Goal: Information Seeking & Learning: Learn about a topic

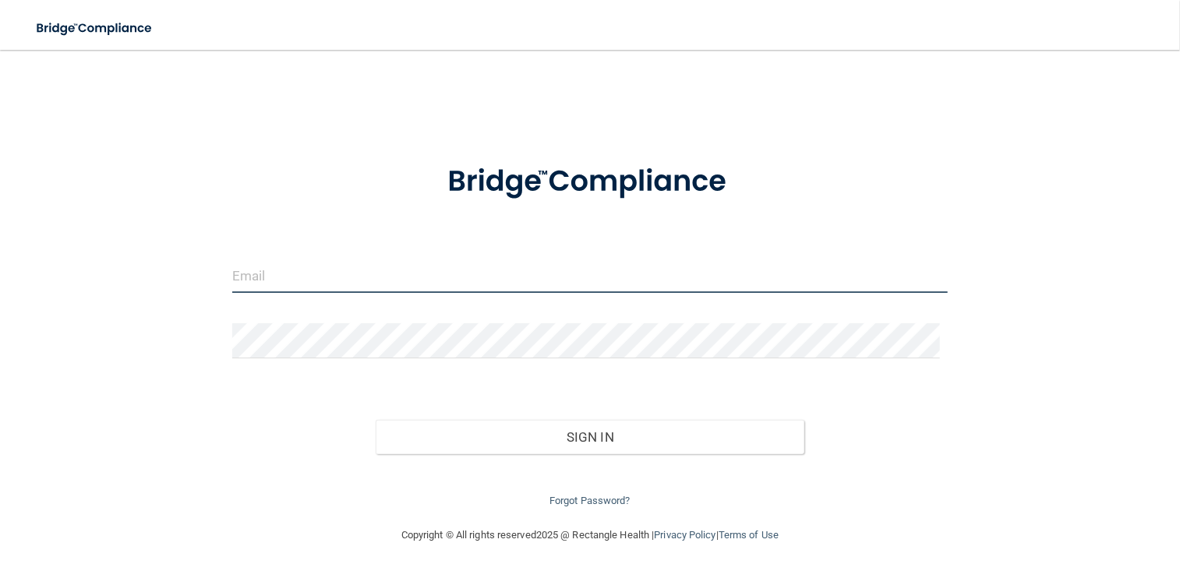
click at [296, 280] on input "email" at bounding box center [590, 275] width 716 height 35
type input "[EMAIL_ADDRESS][PERSON_NAME][DOMAIN_NAME]"
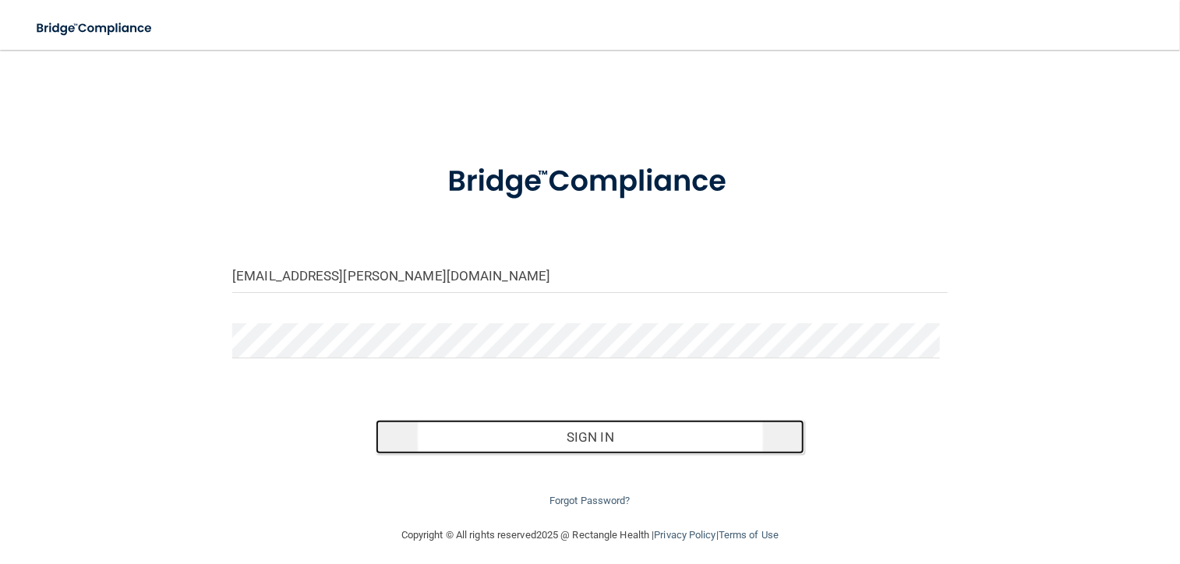
click at [425, 438] on button "Sign In" at bounding box center [590, 437] width 429 height 34
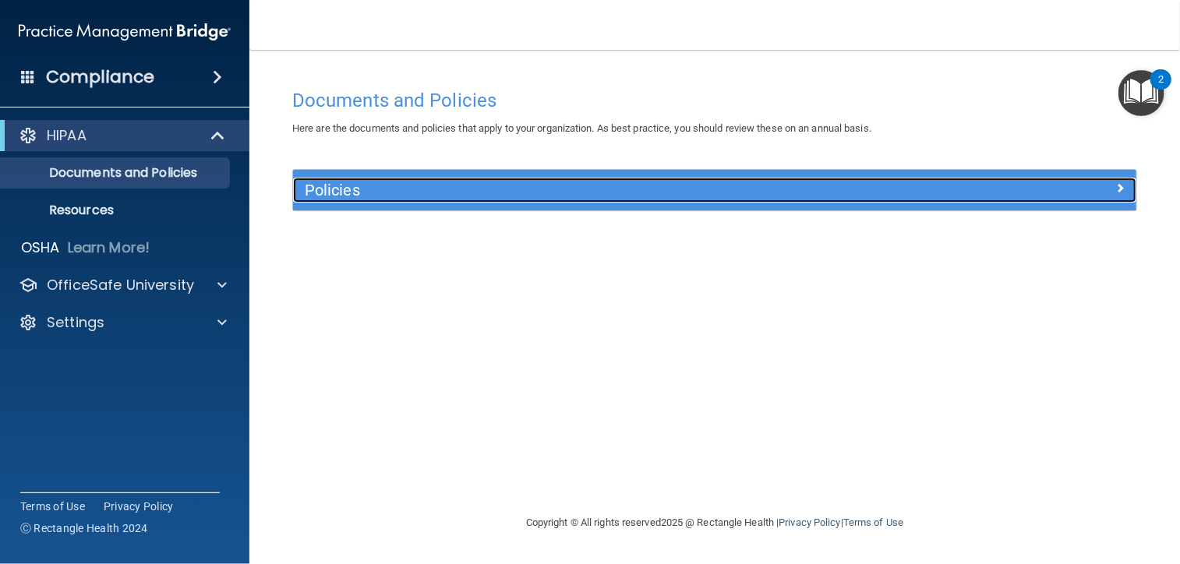
click at [603, 196] on h5 "Policies" at bounding box center [610, 190] width 610 height 17
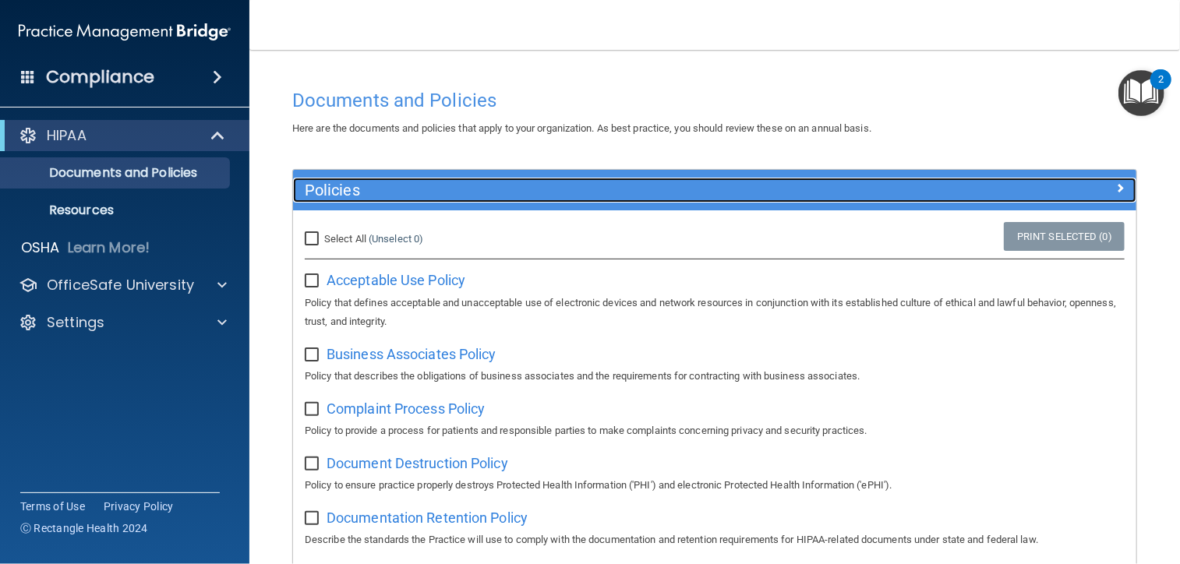
click at [603, 196] on h5 "Policies" at bounding box center [610, 190] width 610 height 17
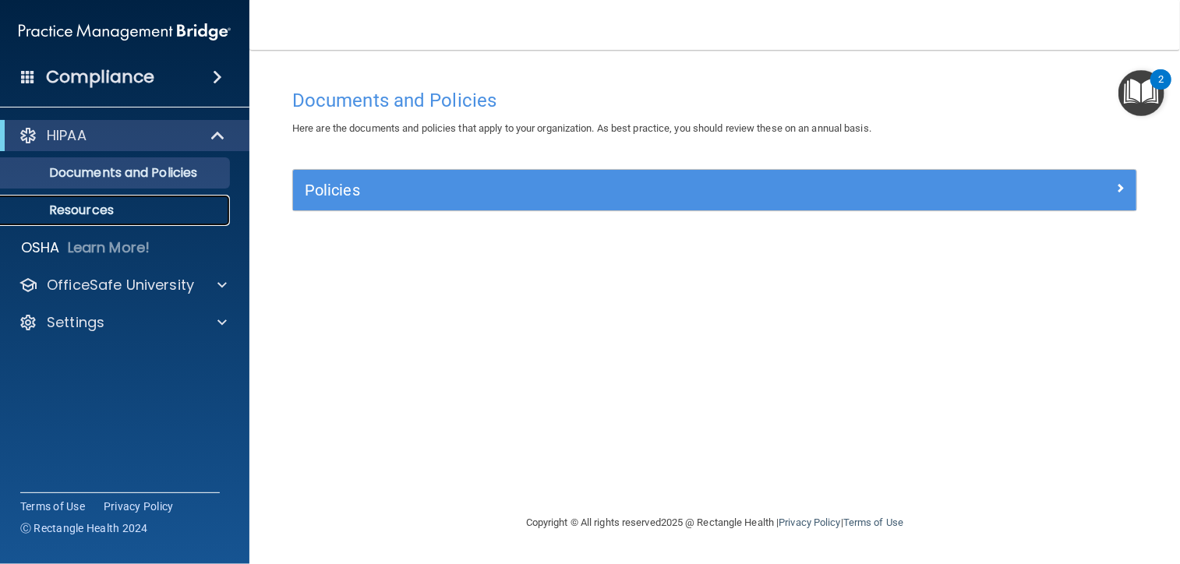
click at [208, 221] on link "Resources" at bounding box center [107, 210] width 246 height 31
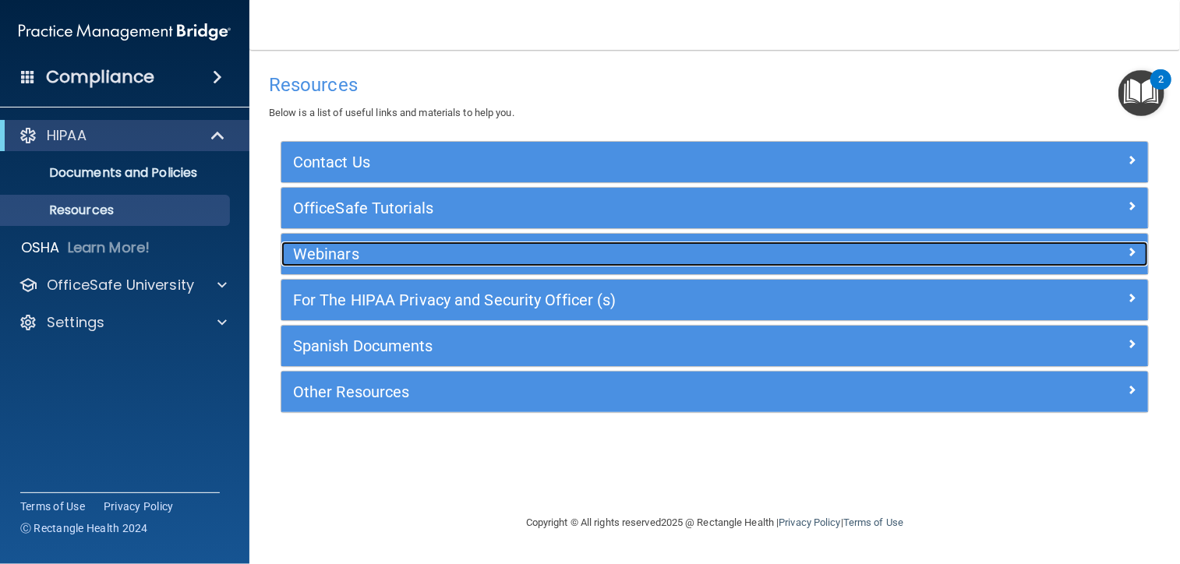
click at [404, 253] on h5 "Webinars" at bounding box center [606, 254] width 627 height 17
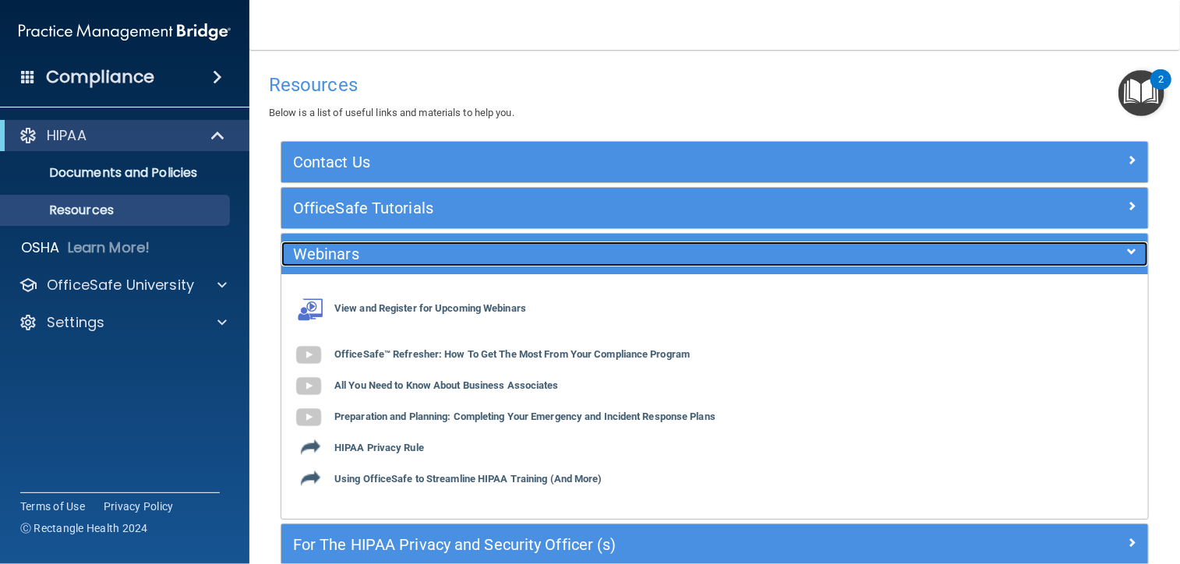
click at [505, 242] on div "Webinars" at bounding box center [606, 254] width 650 height 25
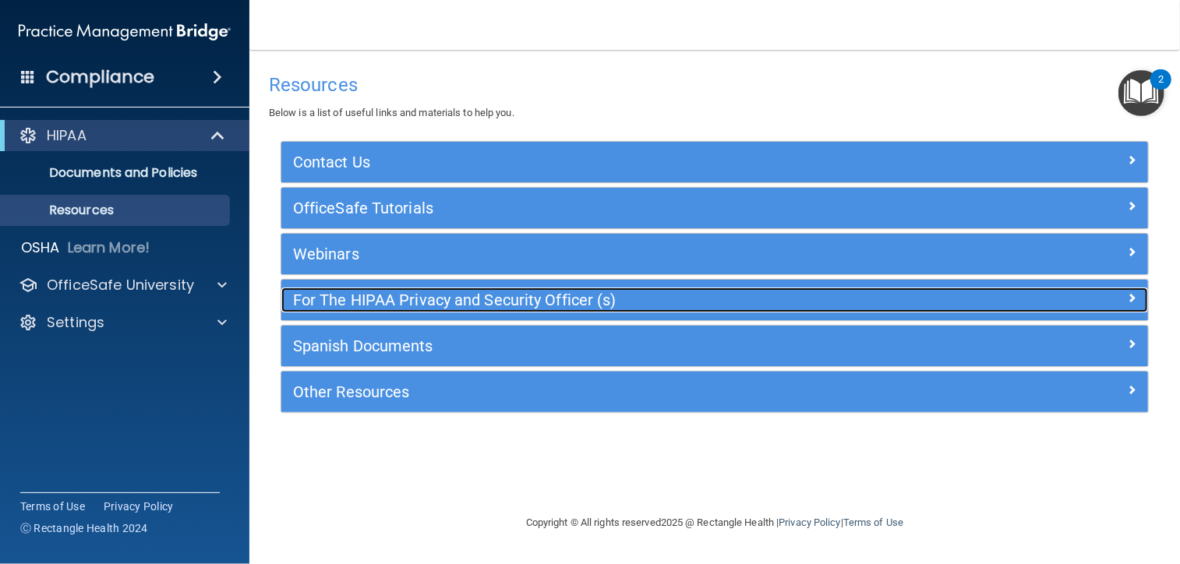
click at [605, 301] on h5 "For The HIPAA Privacy and Security Officer (s)" at bounding box center [606, 300] width 627 height 17
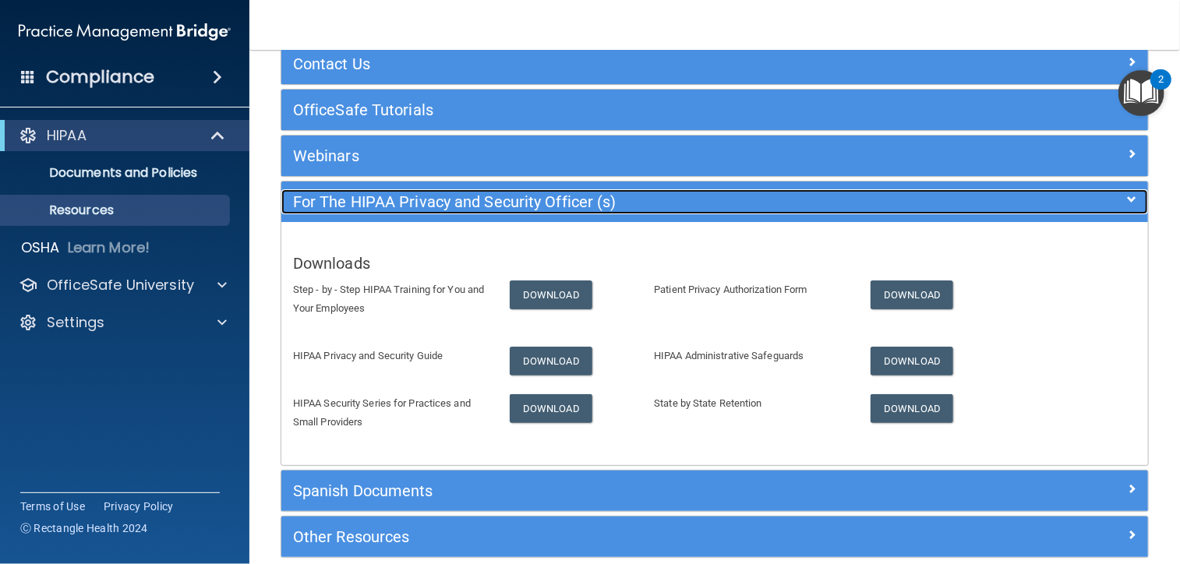
scroll to position [100, 0]
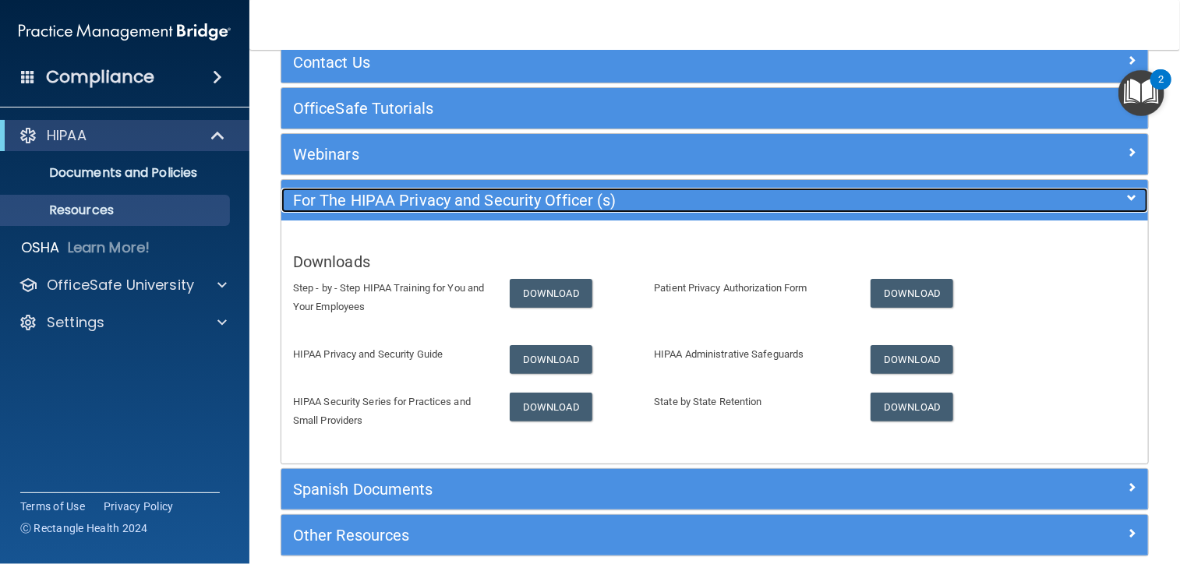
click at [804, 189] on div "For The HIPAA Privacy and Security Officer (s)" at bounding box center [606, 200] width 650 height 25
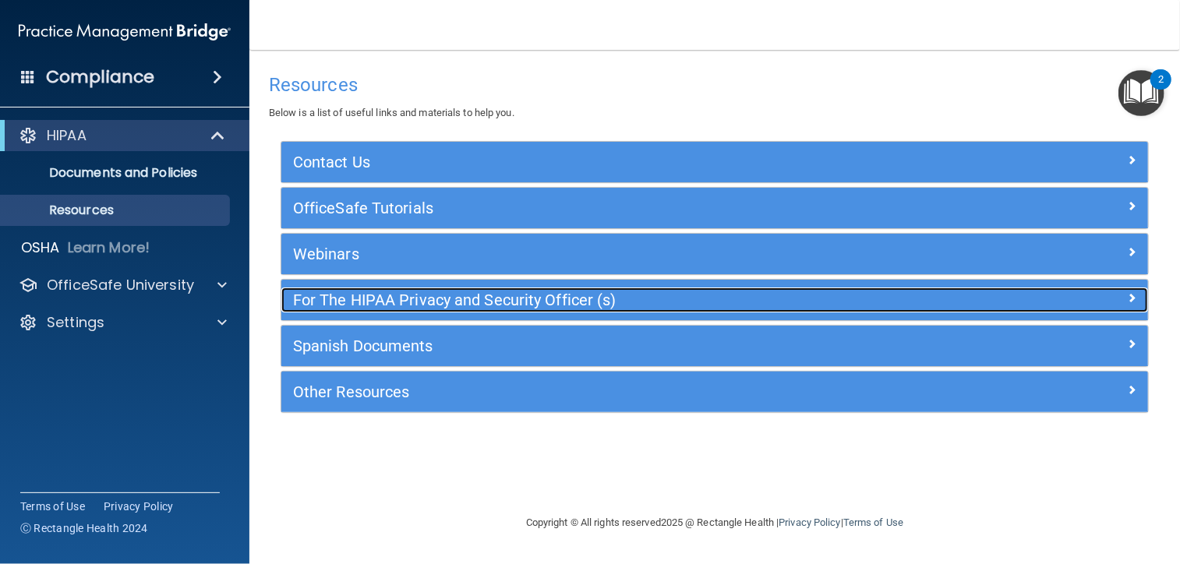
scroll to position [0, 0]
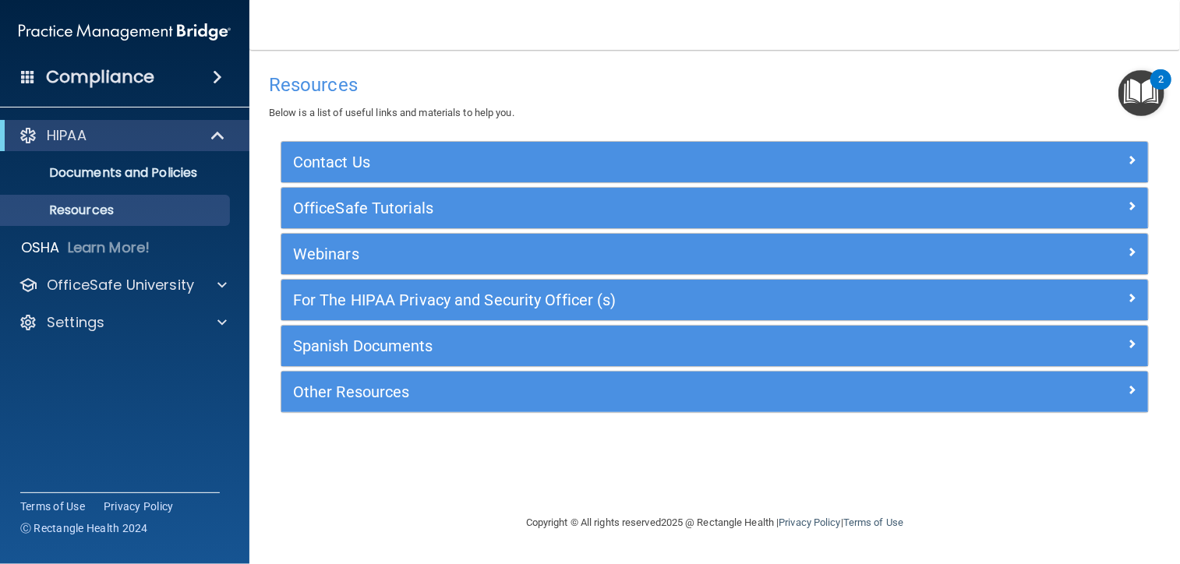
click at [1130, 79] on img "Open Resource Center, 2 new notifications" at bounding box center [1142, 93] width 46 height 46
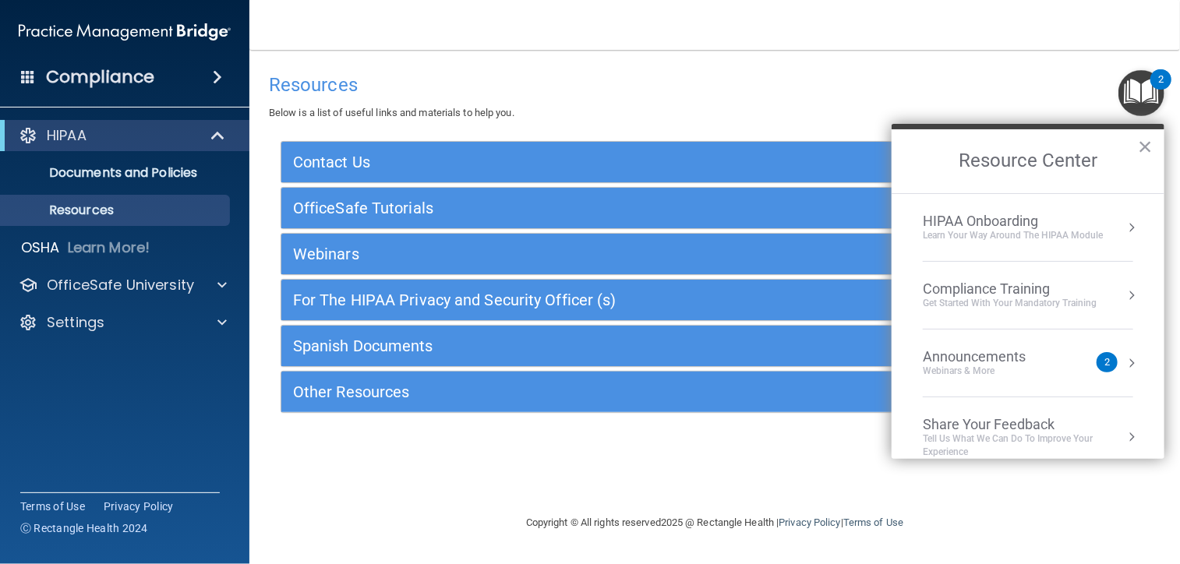
click at [1124, 363] on button "Resource Center" at bounding box center [1132, 363] width 16 height 16
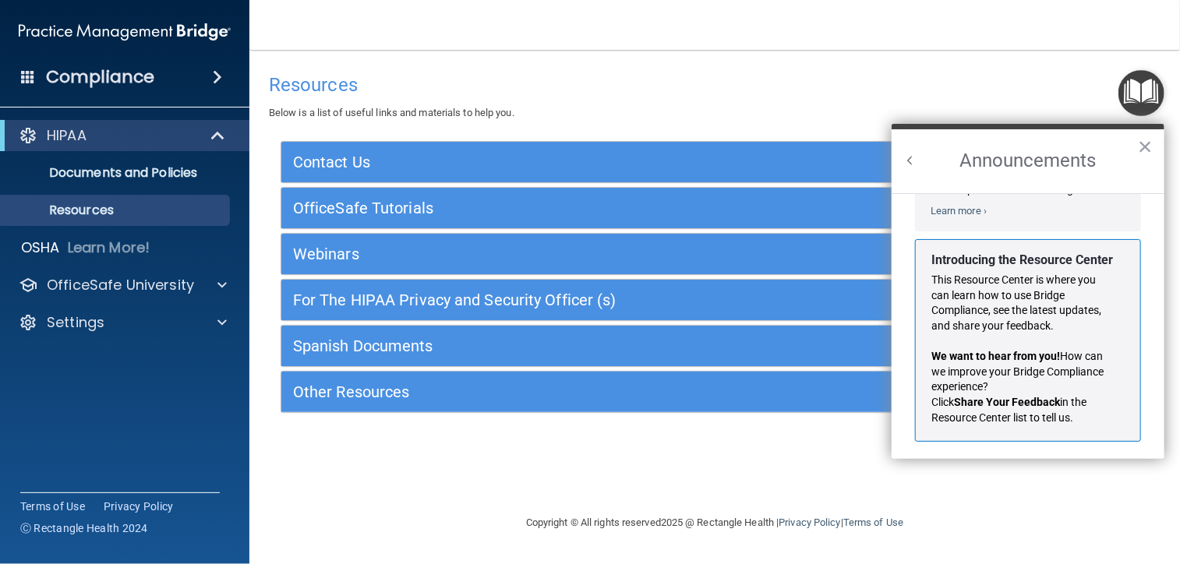
scroll to position [249, 0]
click at [914, 154] on button "Back to Resource Center Home" at bounding box center [911, 161] width 16 height 16
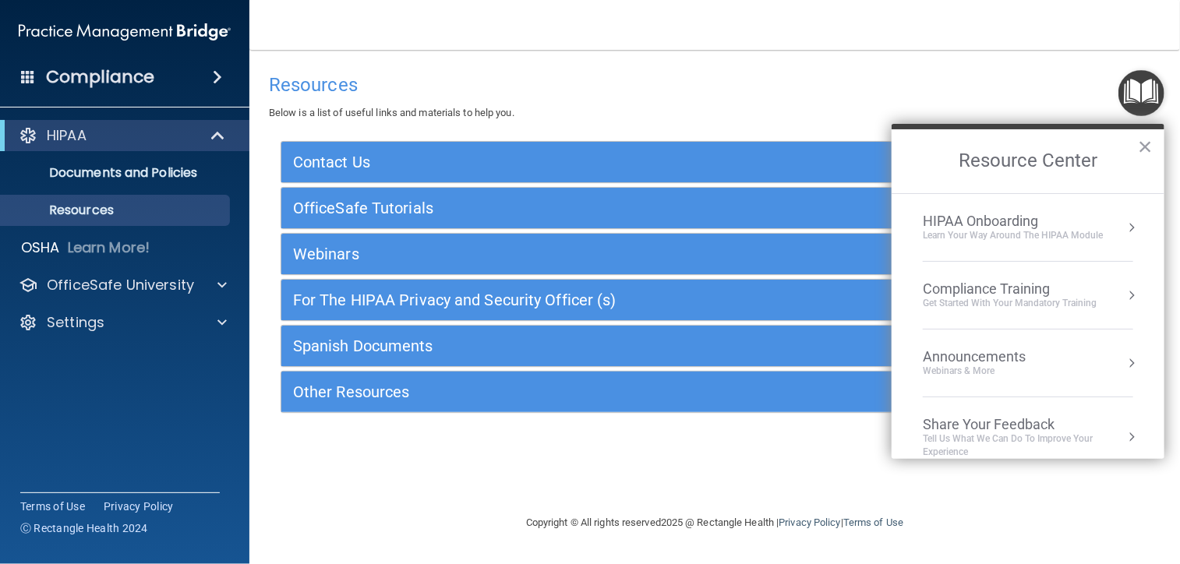
click at [1009, 282] on div "Compliance Training" at bounding box center [1010, 289] width 174 height 17
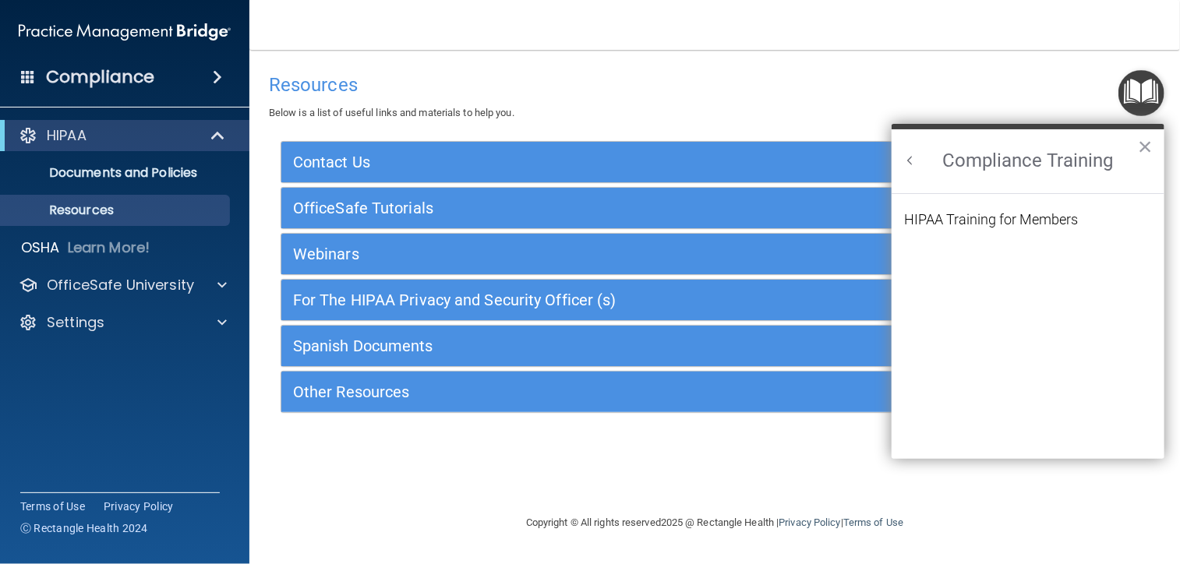
scroll to position [0, 0]
click at [994, 217] on div "HIPAA Training for Members" at bounding box center [991, 220] width 174 height 14
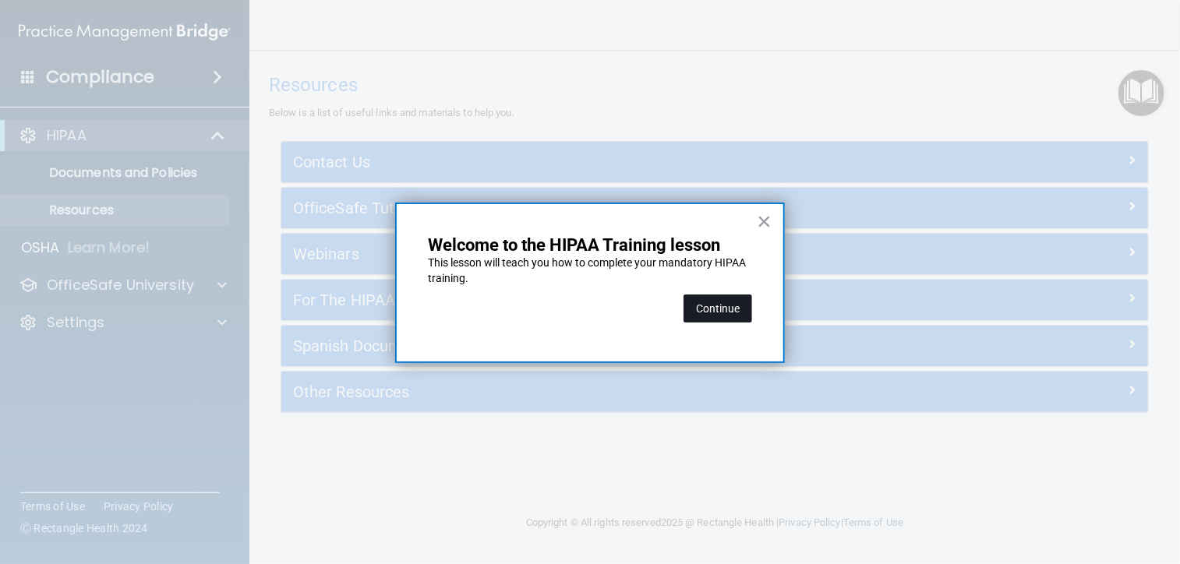
click at [718, 317] on button "Continue" at bounding box center [718, 309] width 69 height 28
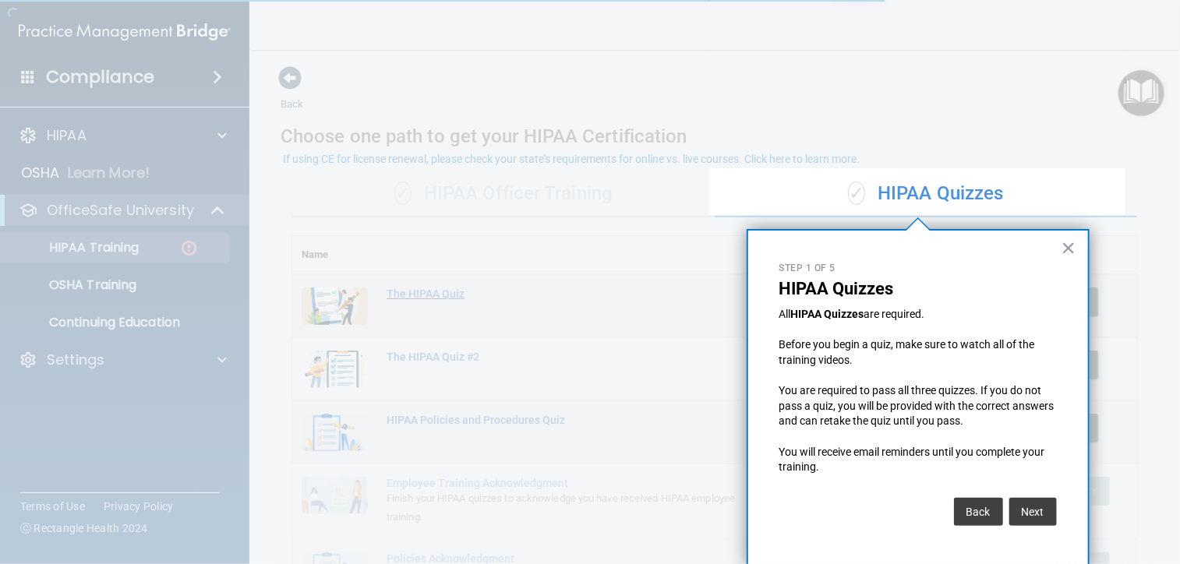
scroll to position [2, 0]
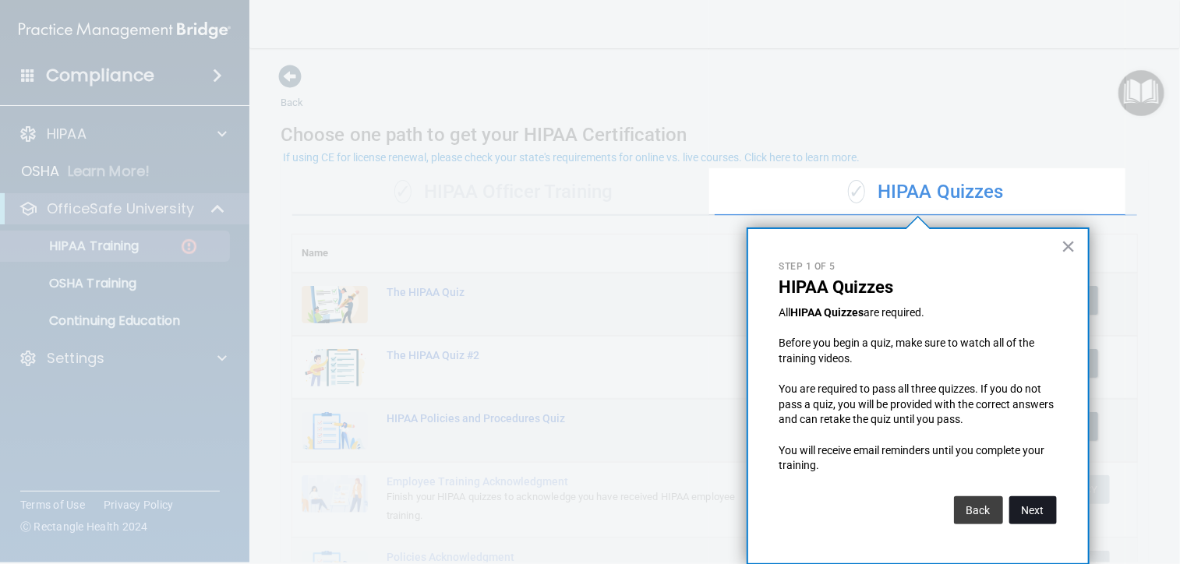
click at [1025, 517] on button "Next" at bounding box center [1033, 511] width 48 height 28
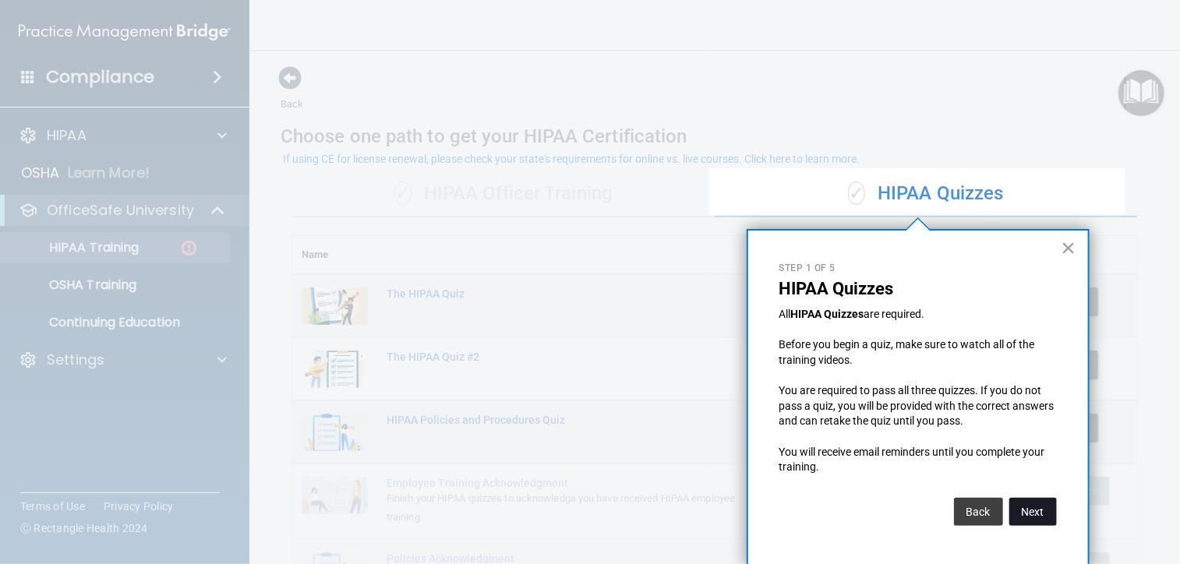
scroll to position [146, 0]
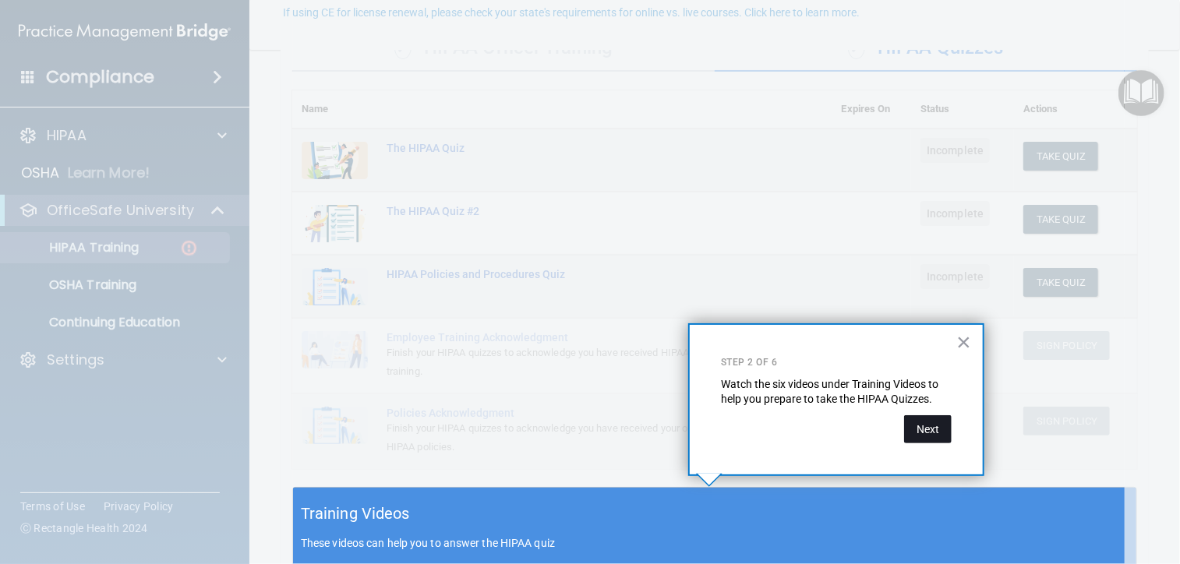
click at [931, 435] on button "Next" at bounding box center [928, 429] width 48 height 28
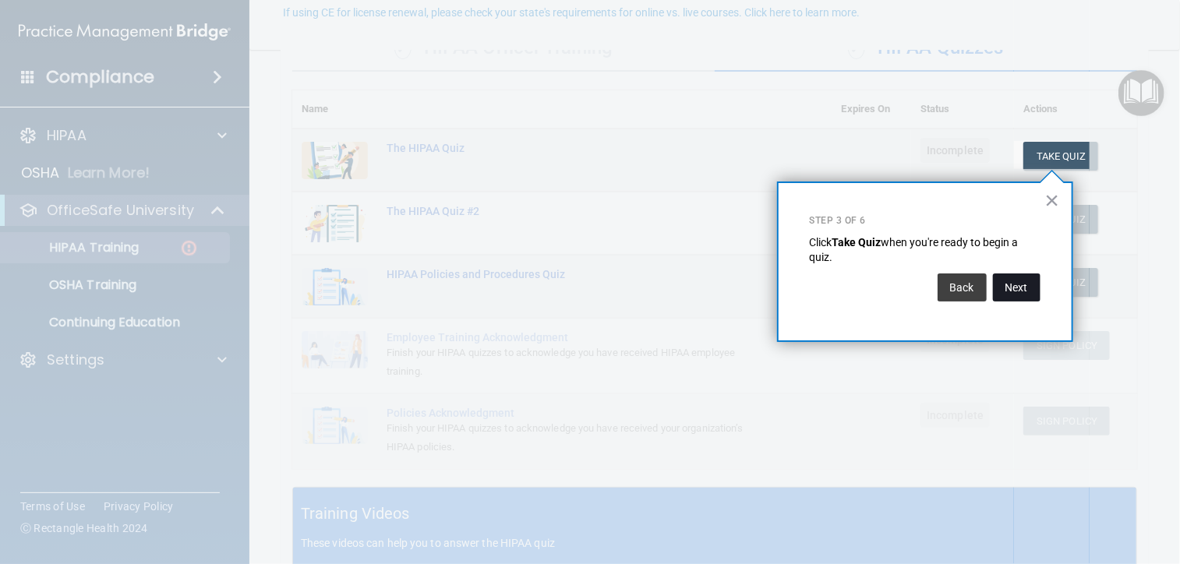
click at [1005, 284] on button "Next" at bounding box center [1017, 288] width 48 height 28
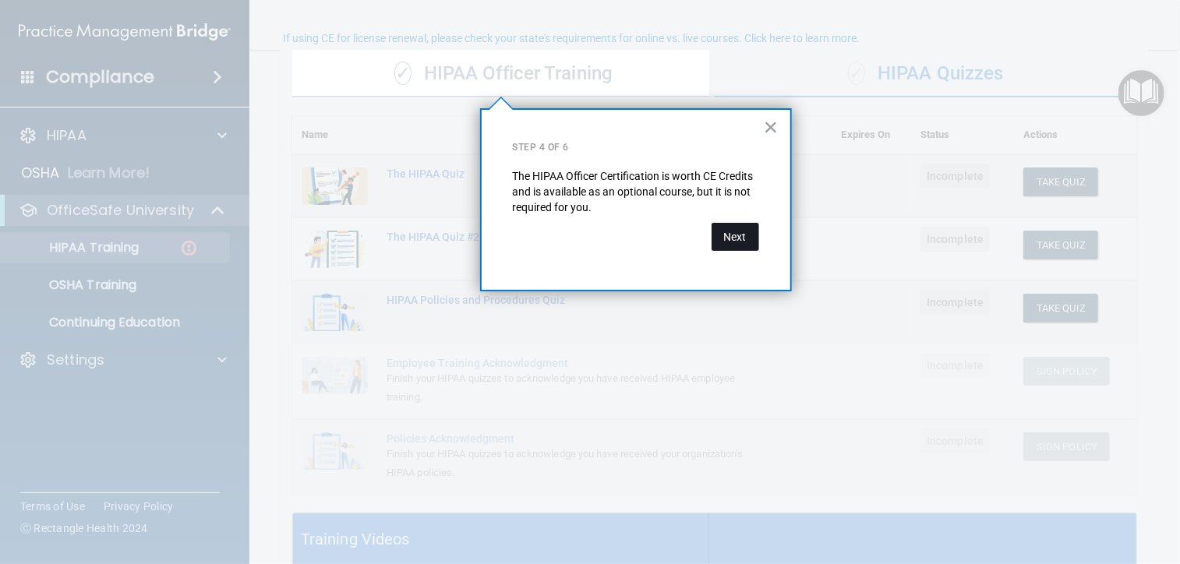
click at [743, 238] on button "Next" at bounding box center [736, 237] width 48 height 28
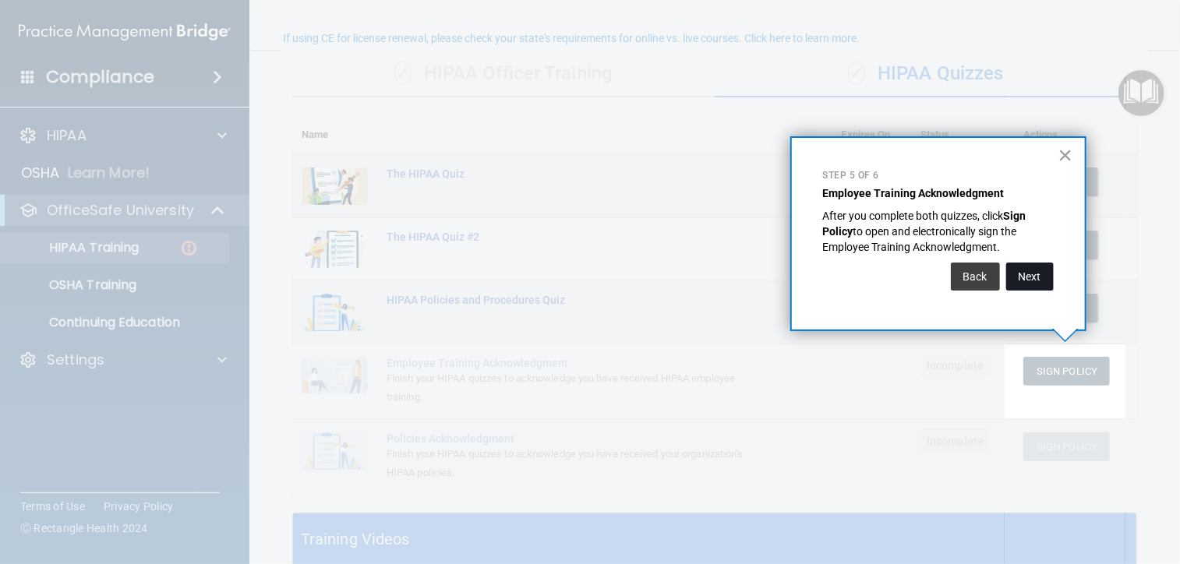
click at [1035, 282] on button "Next" at bounding box center [1030, 277] width 48 height 28
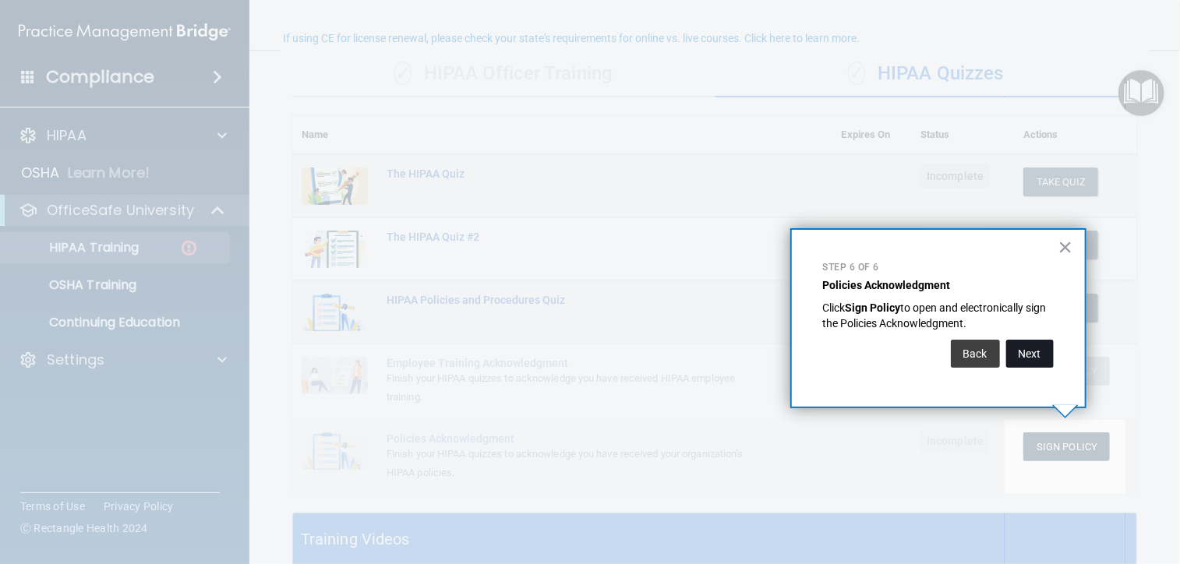
click at [1036, 350] on button "Next" at bounding box center [1030, 354] width 48 height 28
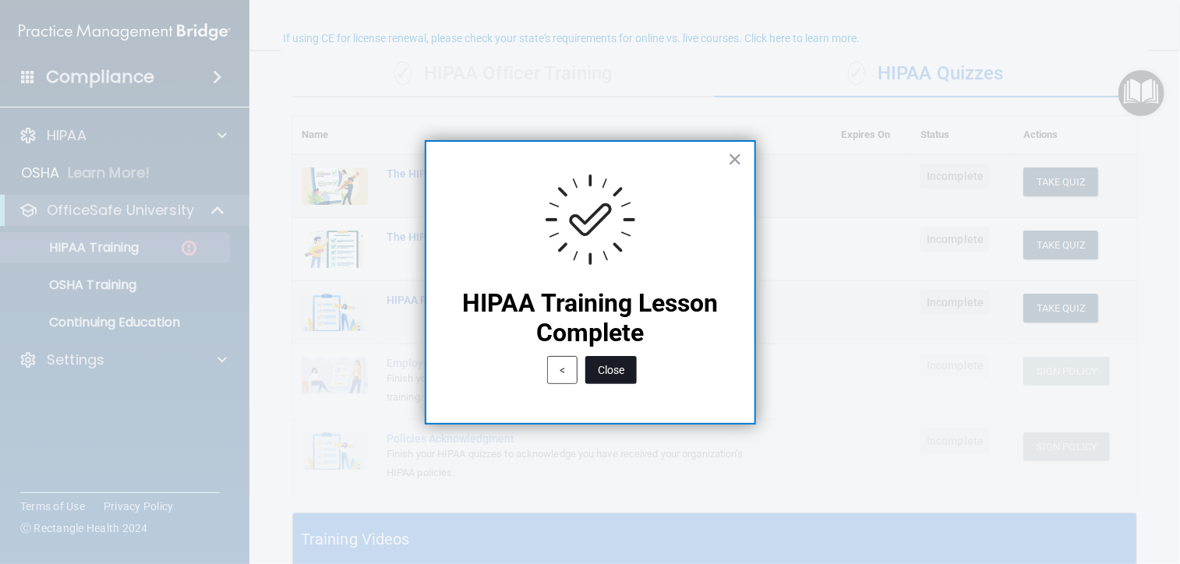
click at [612, 373] on button "Close" at bounding box center [610, 370] width 51 height 28
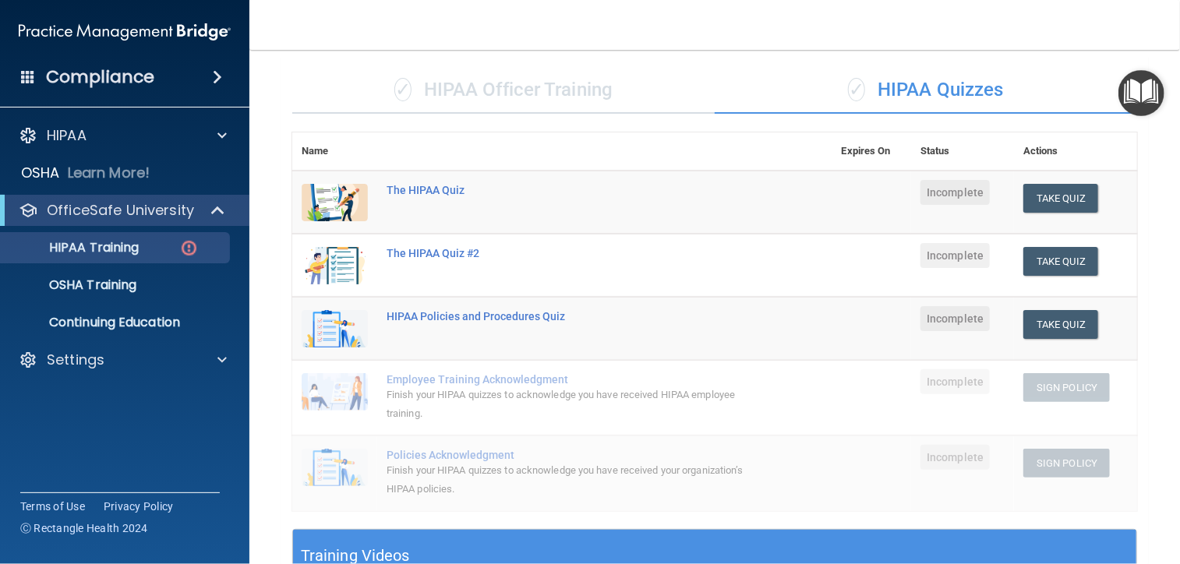
scroll to position [101, 0]
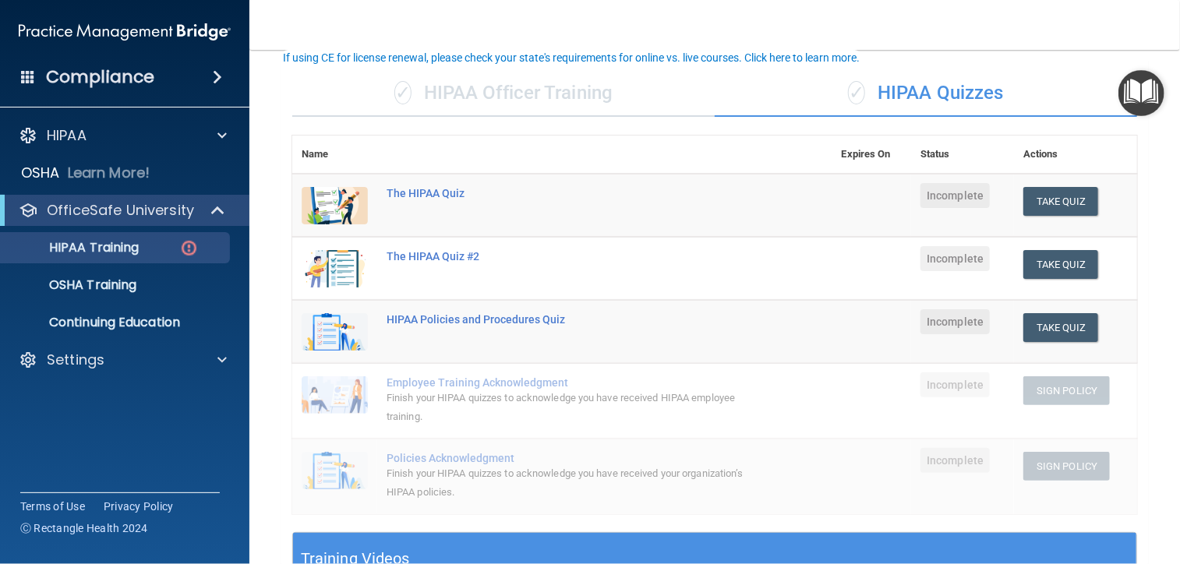
click at [560, 94] on div "✓ HIPAA Officer Training" at bounding box center [503, 93] width 422 height 47
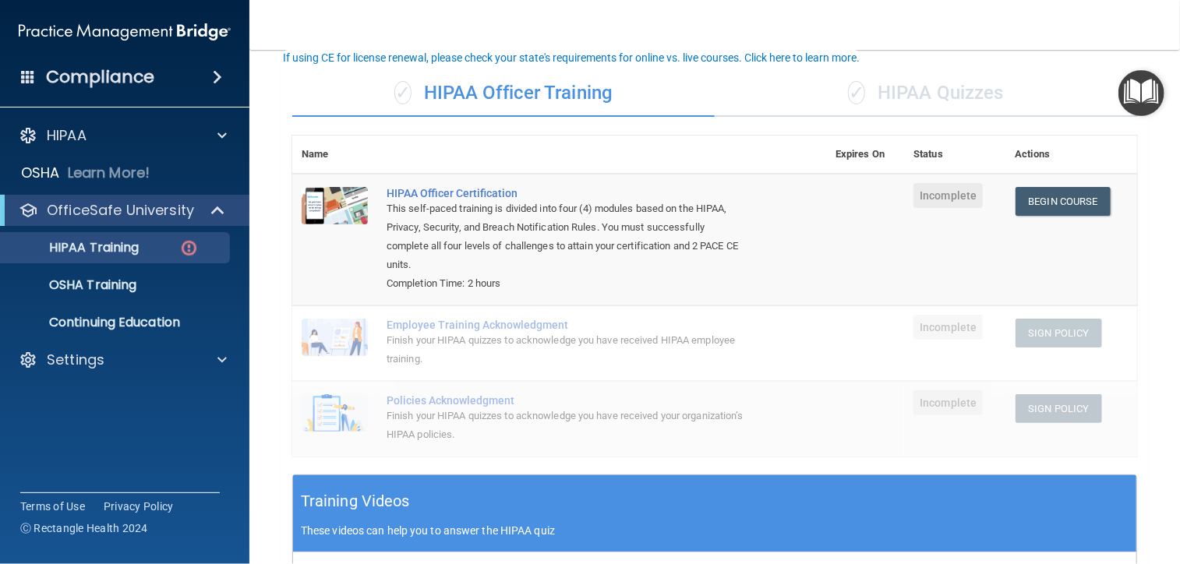
click at [828, 80] on div "✓ HIPAA Quizzes" at bounding box center [926, 93] width 422 height 47
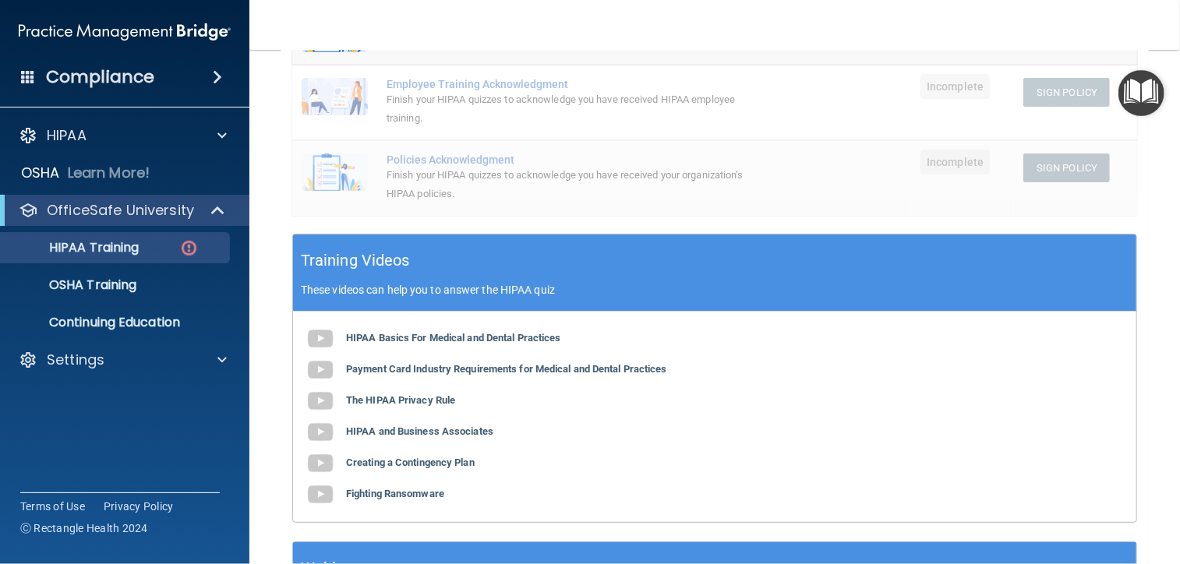
scroll to position [408, 0]
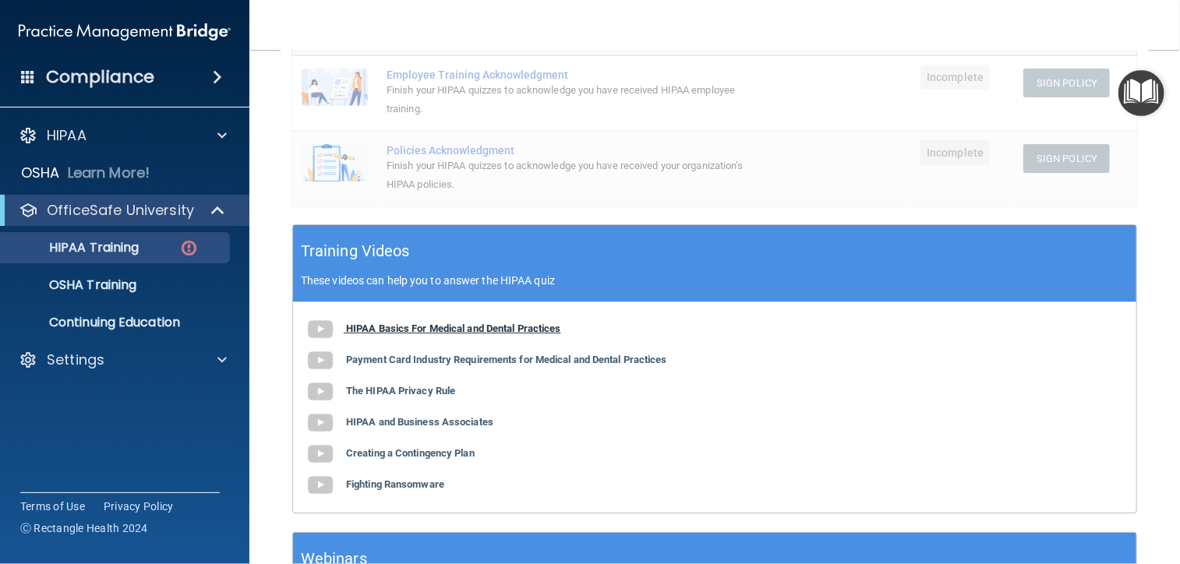
click at [359, 326] on b "HIPAA Basics For Medical and Dental Practices" at bounding box center [453, 329] width 215 height 12
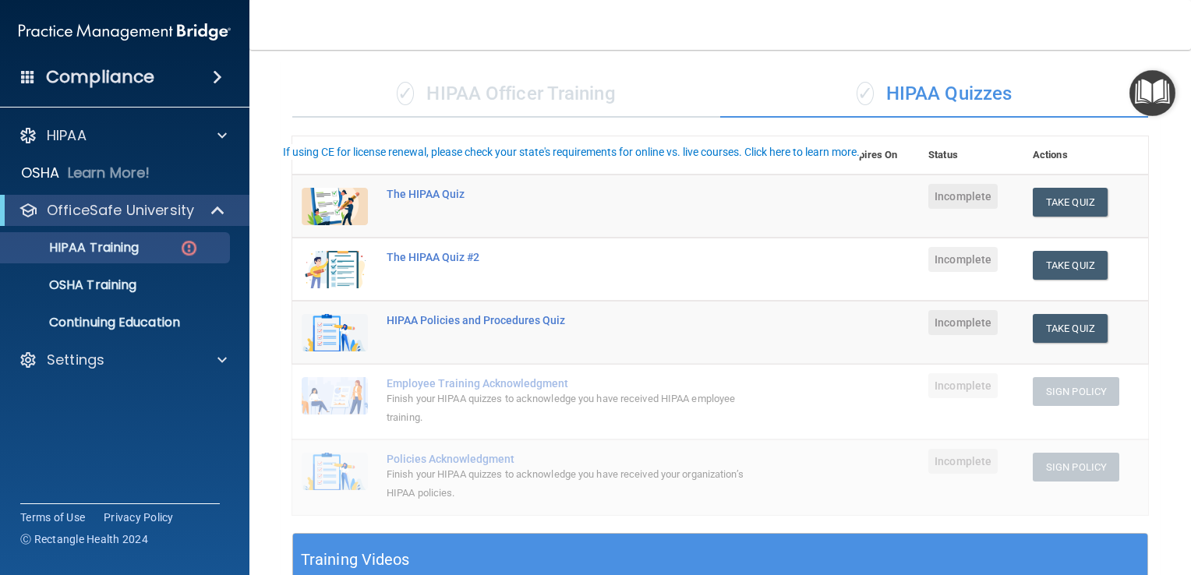
scroll to position [0, 0]
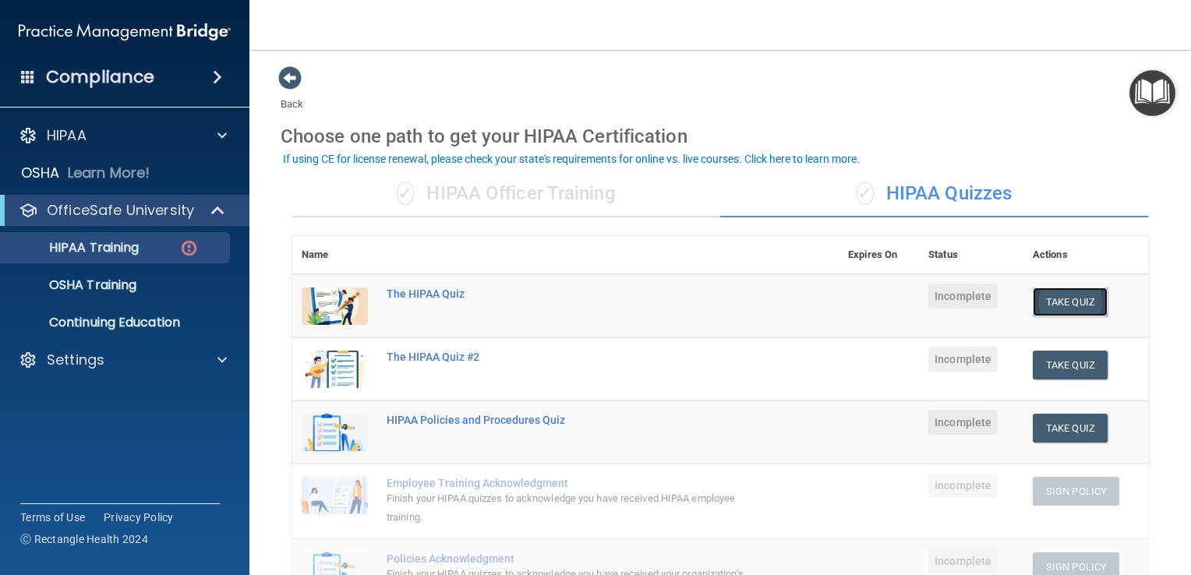
click at [1061, 309] on button "Take Quiz" at bounding box center [1070, 302] width 75 height 29
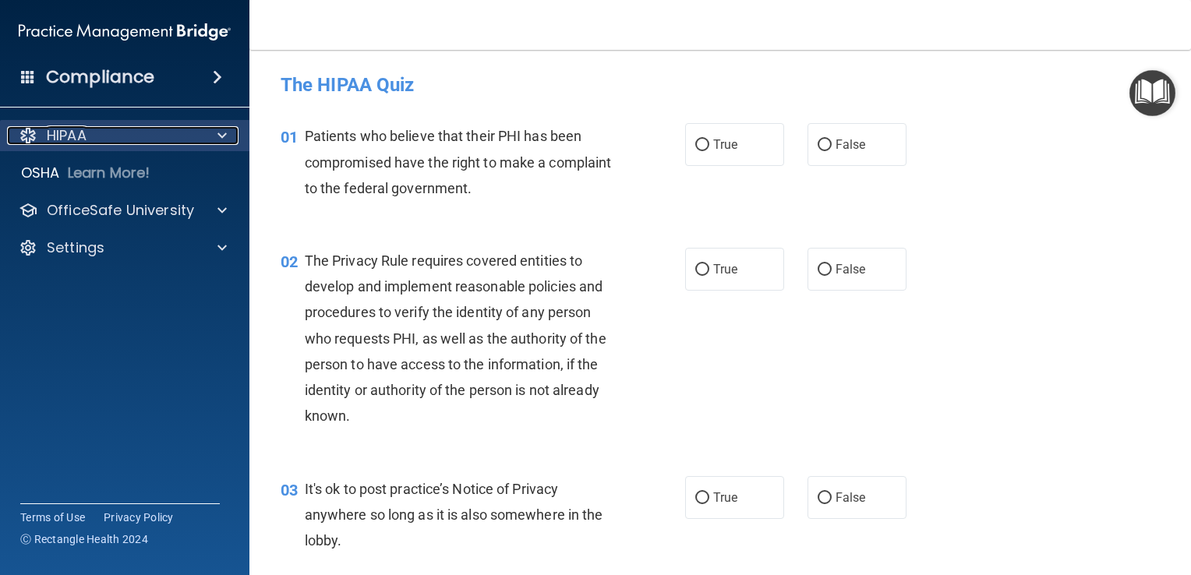
click at [168, 135] on div "HIPAA" at bounding box center [103, 135] width 193 height 19
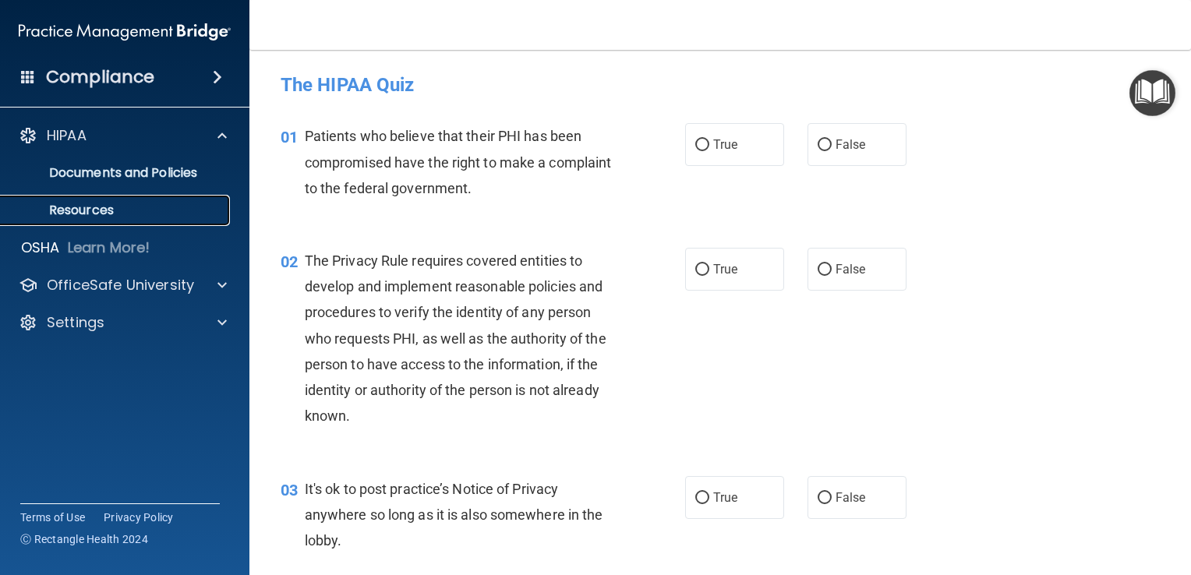
click at [174, 213] on p "Resources" at bounding box center [116, 211] width 213 height 16
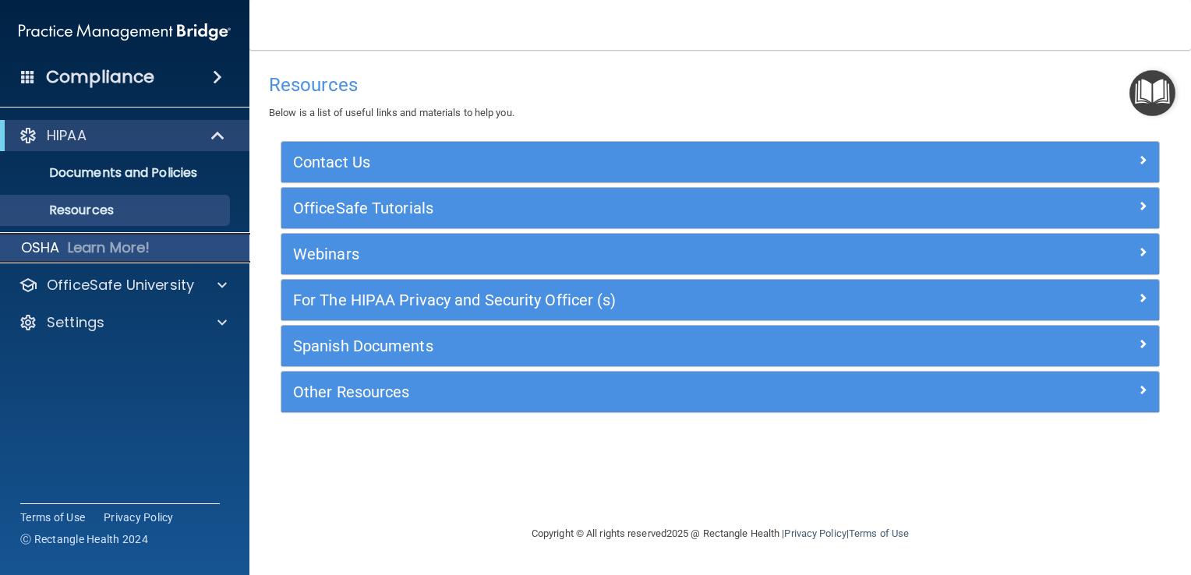
click at [190, 251] on div "OSHA Learn More!" at bounding box center [125, 247] width 274 height 31
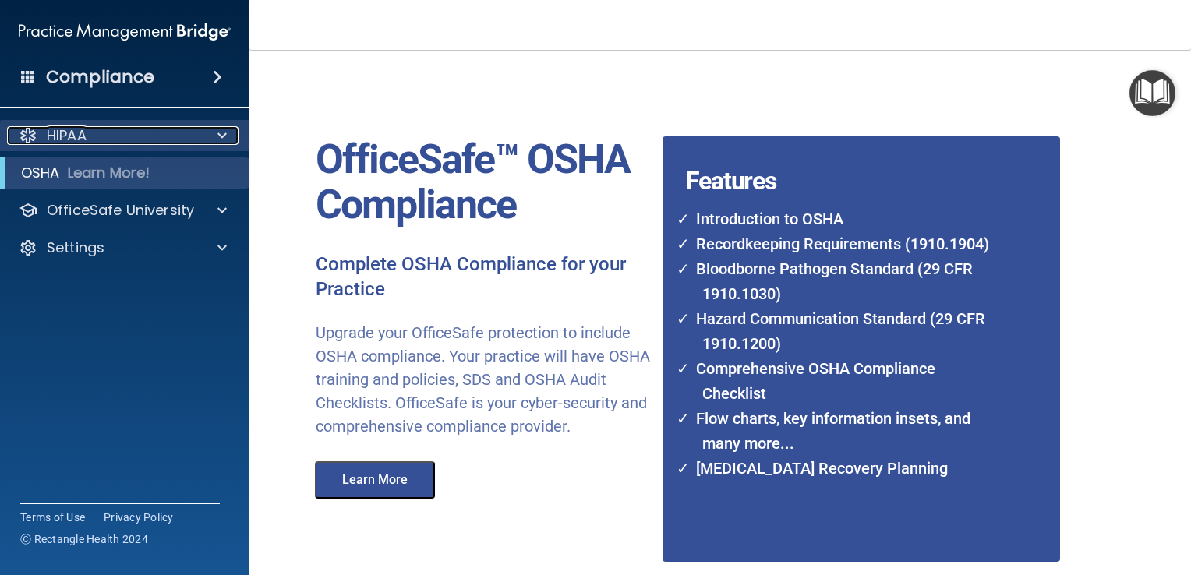
click at [160, 130] on div "HIPAA" at bounding box center [103, 135] width 193 height 19
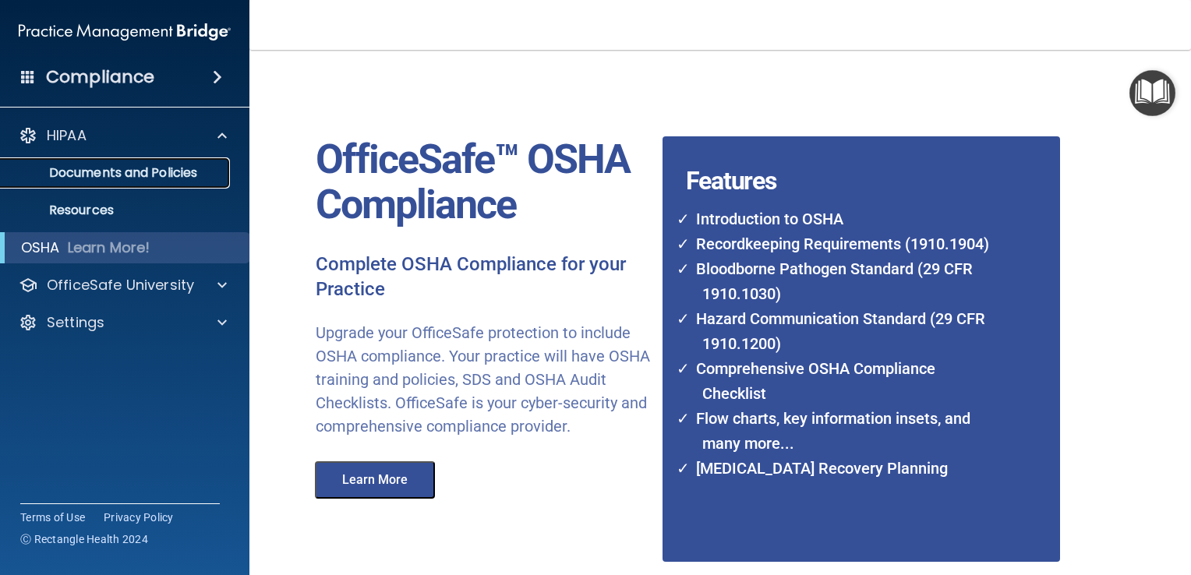
click at [154, 168] on p "Documents and Policies" at bounding box center [116, 173] width 213 height 16
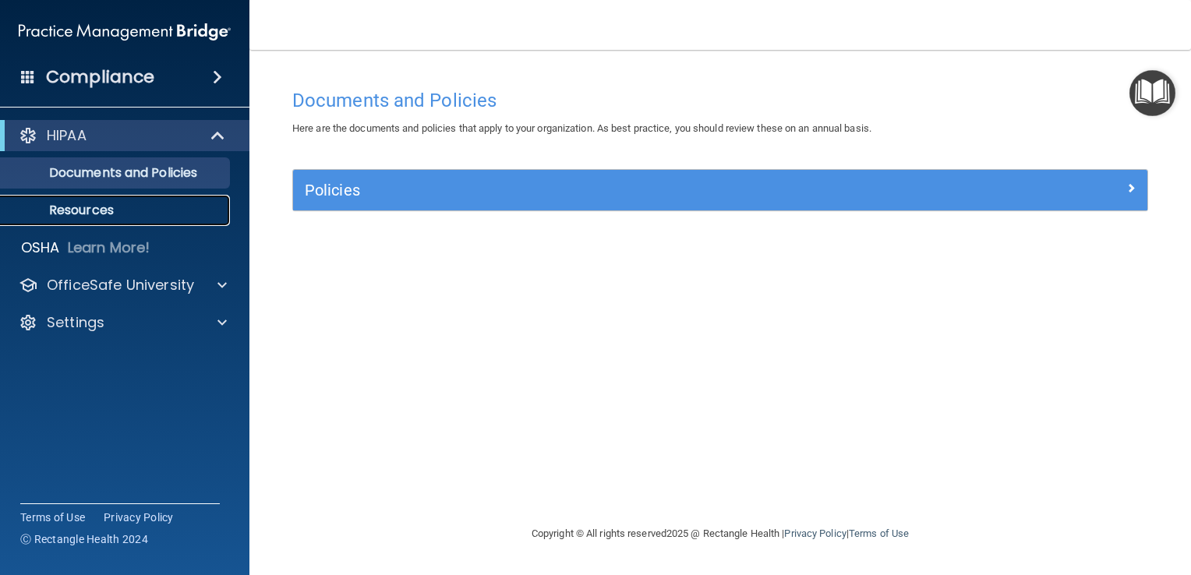
click at [154, 207] on p "Resources" at bounding box center [116, 211] width 213 height 16
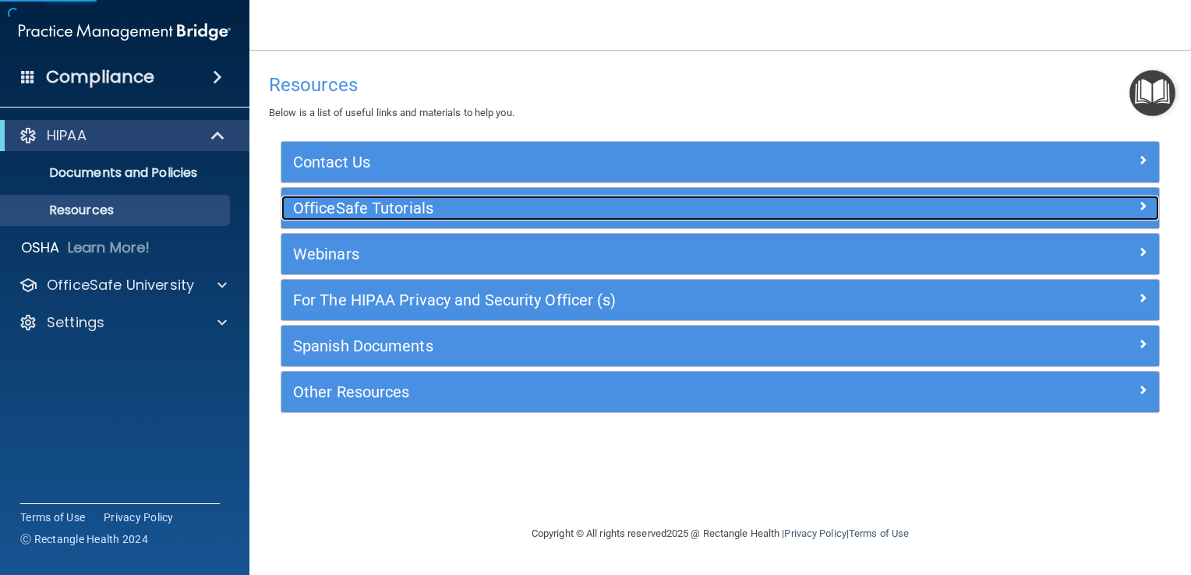
click at [373, 213] on h5 "OfficeSafe Tutorials" at bounding box center [610, 208] width 635 height 17
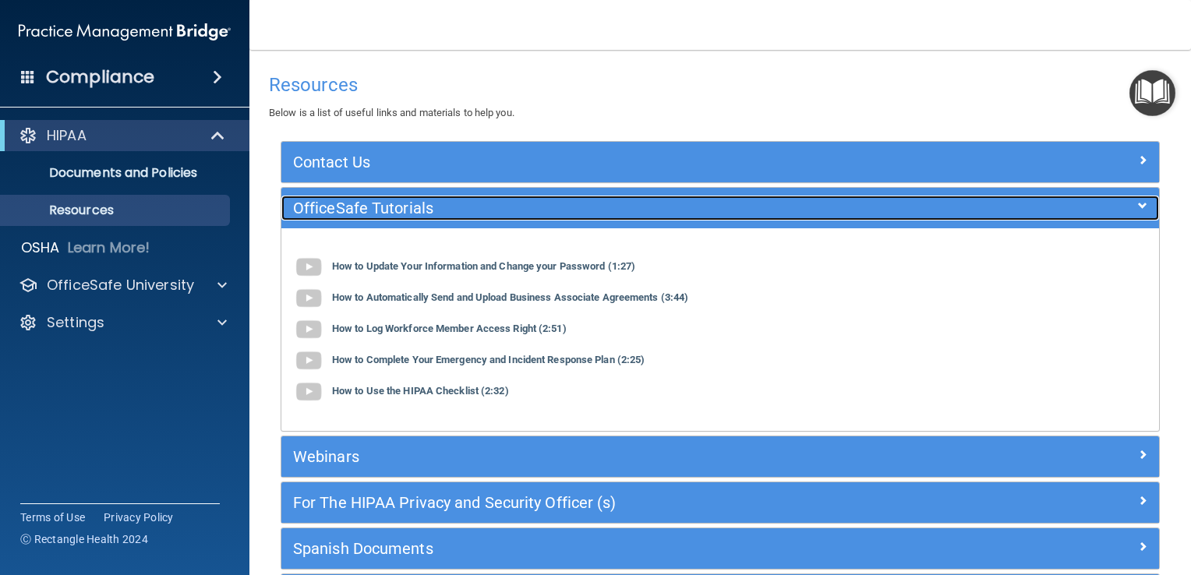
click at [449, 217] on div "OfficeSafe Tutorials" at bounding box center [610, 208] width 659 height 25
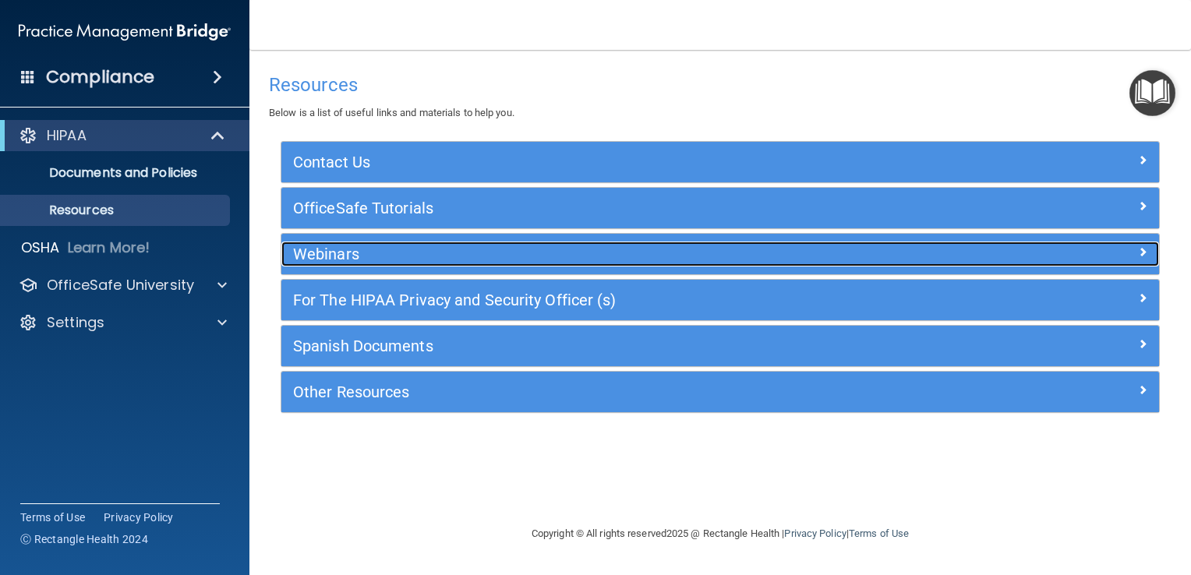
click at [451, 254] on h5 "Webinars" at bounding box center [610, 254] width 635 height 17
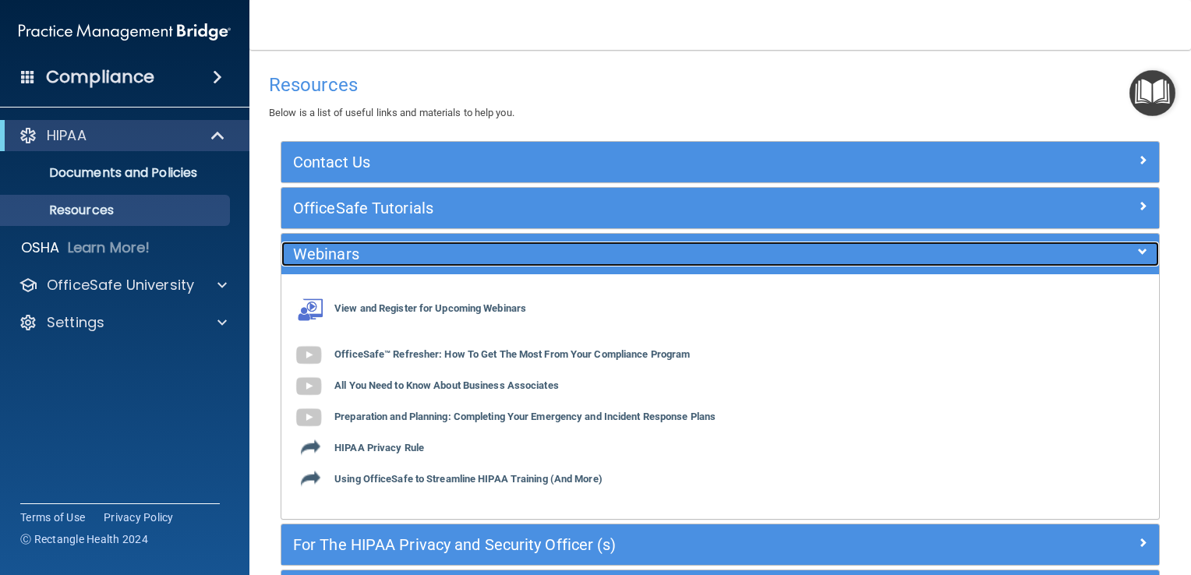
click at [543, 242] on div "Webinars" at bounding box center [610, 254] width 659 height 25
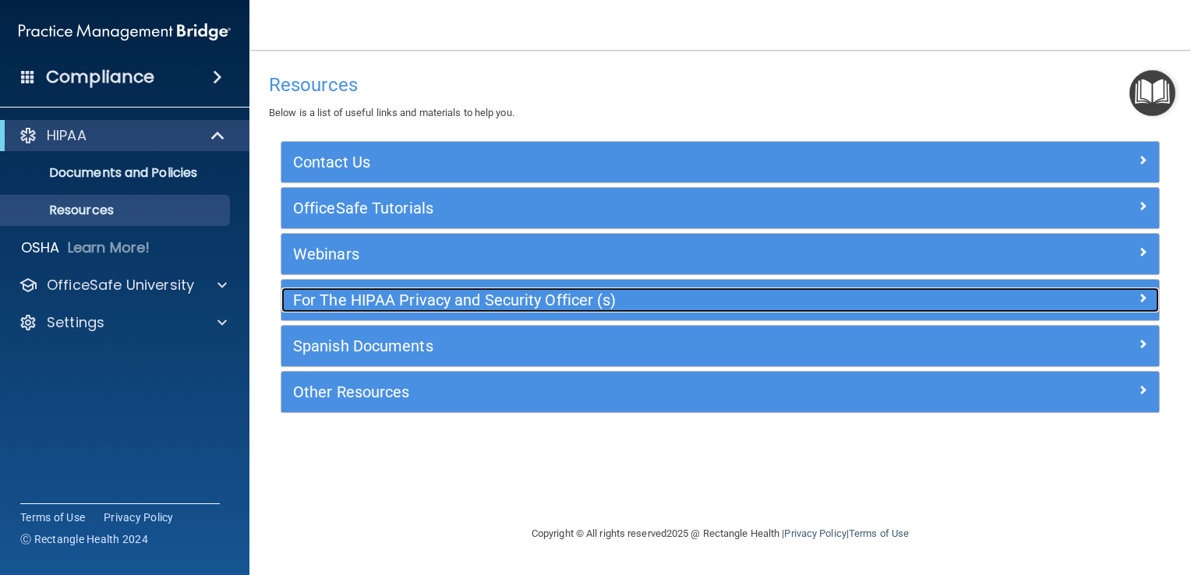
click at [539, 296] on h5 "For The HIPAA Privacy and Security Officer (s)" at bounding box center [610, 300] width 635 height 17
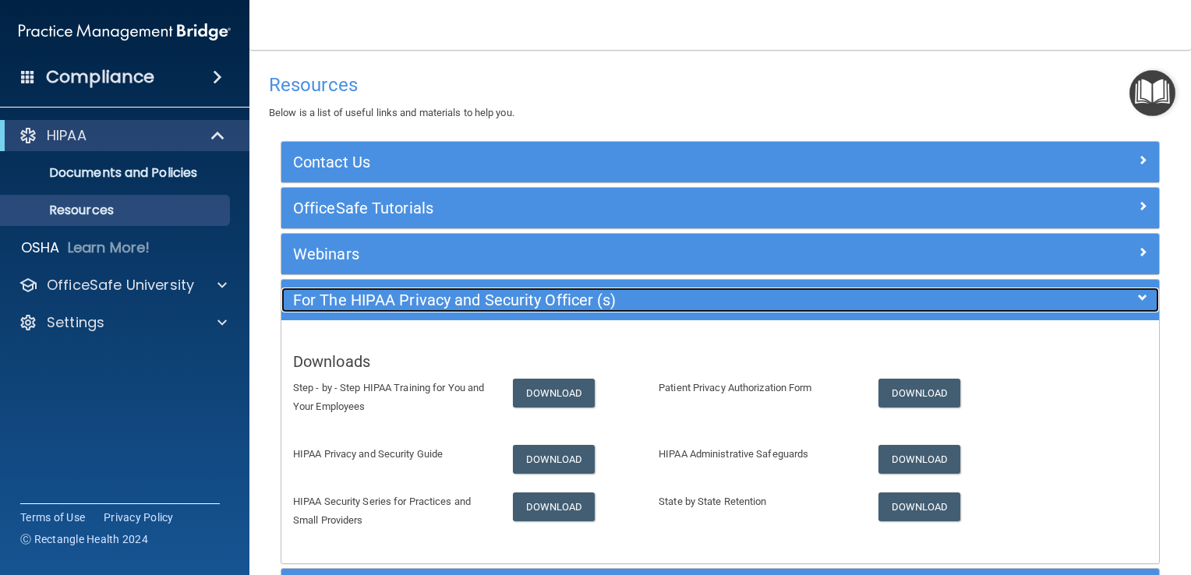
click at [588, 296] on h5 "For The HIPAA Privacy and Security Officer (s)" at bounding box center [610, 300] width 635 height 17
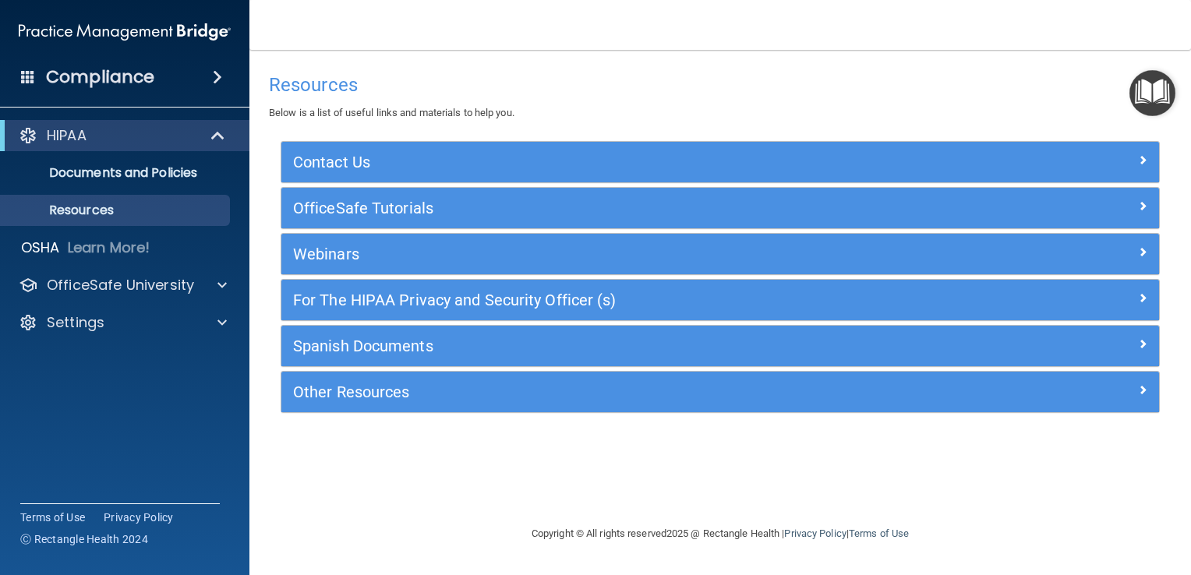
click at [1143, 95] on img "Open Resource Center" at bounding box center [1152, 93] width 46 height 46
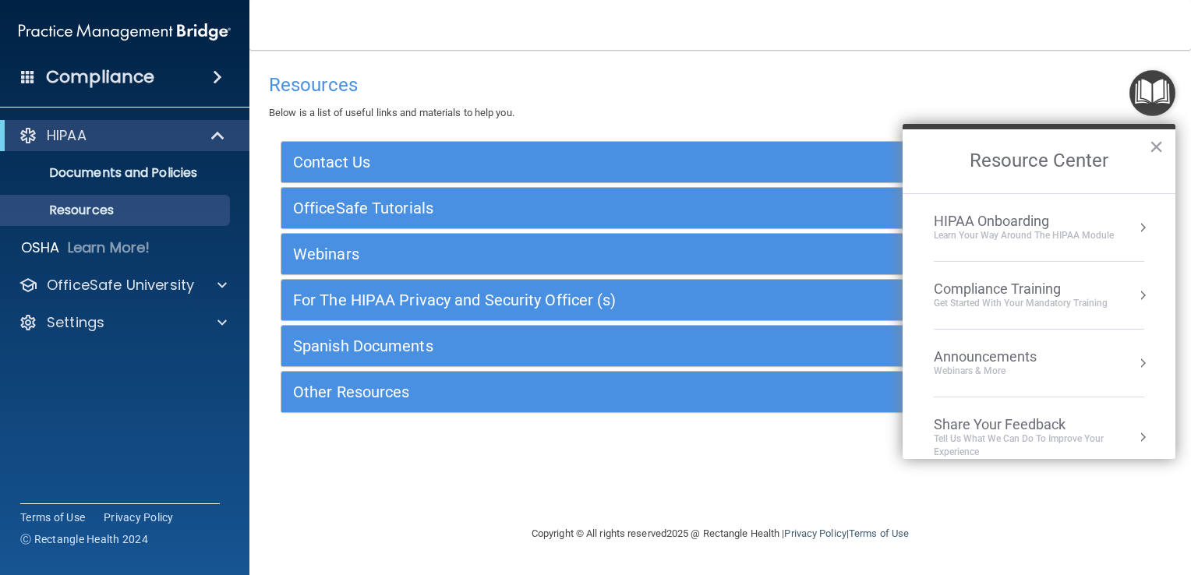
click at [1022, 283] on div "Compliance Training" at bounding box center [1021, 289] width 174 height 17
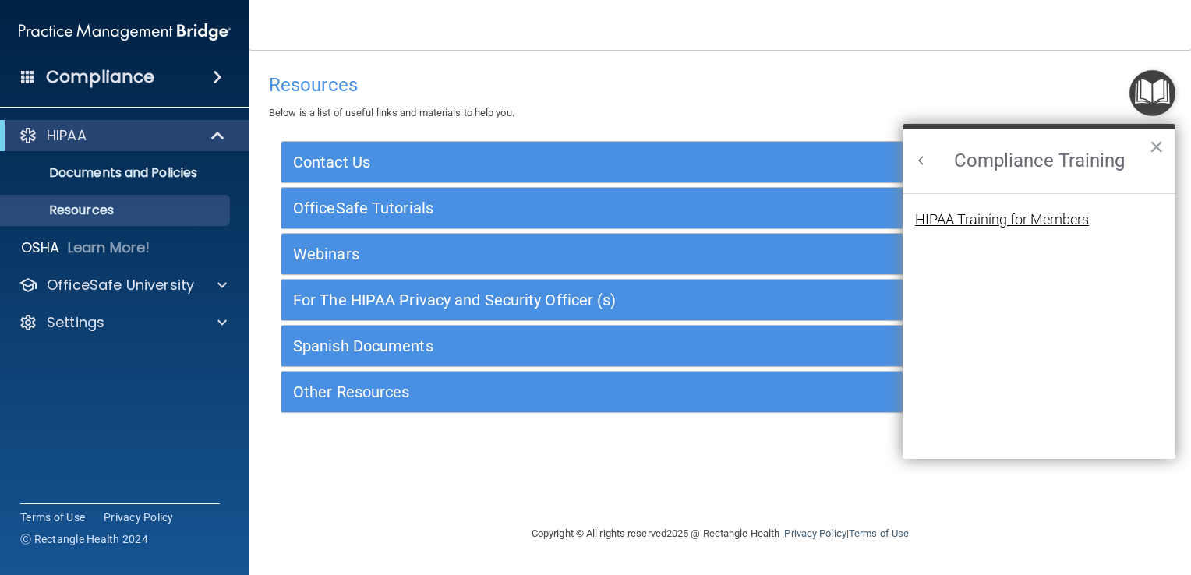
click at [987, 213] on div "HIPAA Training for Members" at bounding box center [1002, 220] width 174 height 14
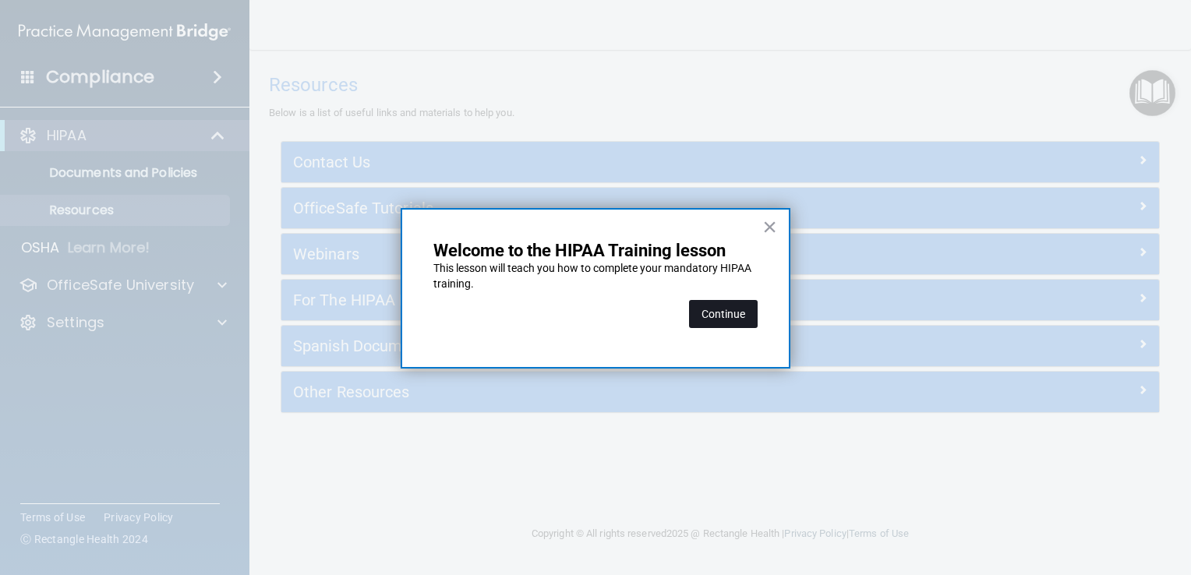
click at [742, 316] on button "Continue" at bounding box center [723, 314] width 69 height 28
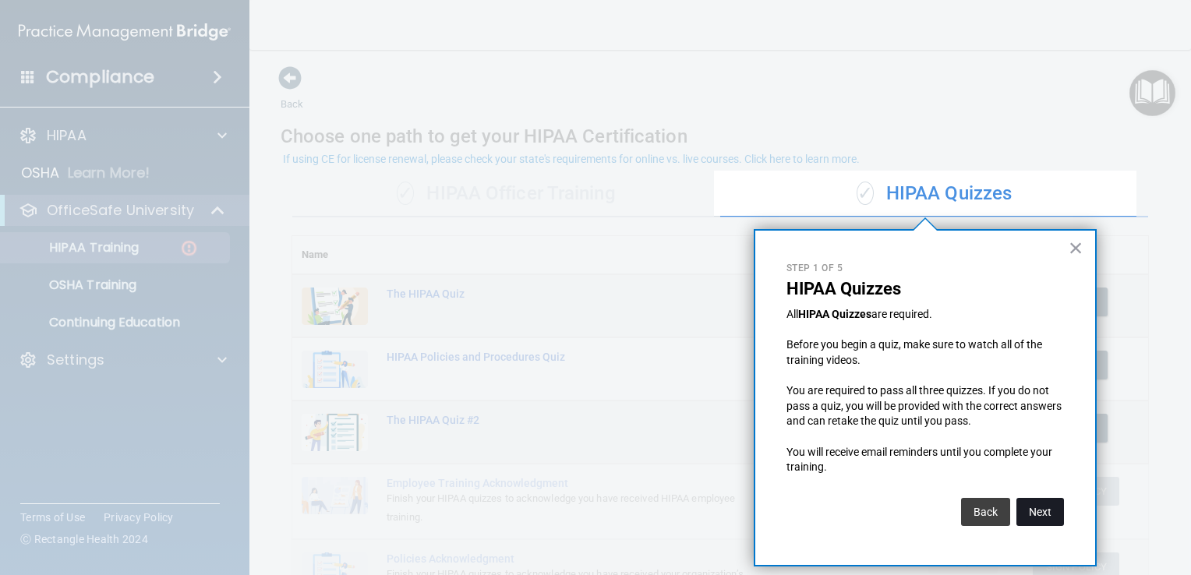
click at [1037, 507] on button "Next" at bounding box center [1040, 512] width 48 height 28
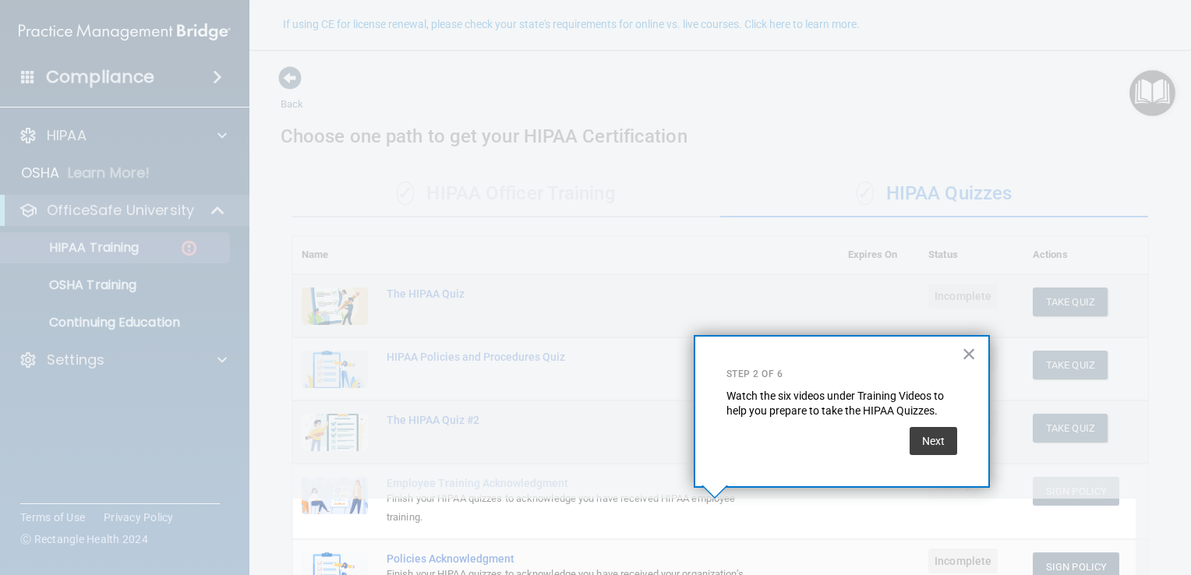
scroll to position [134, 0]
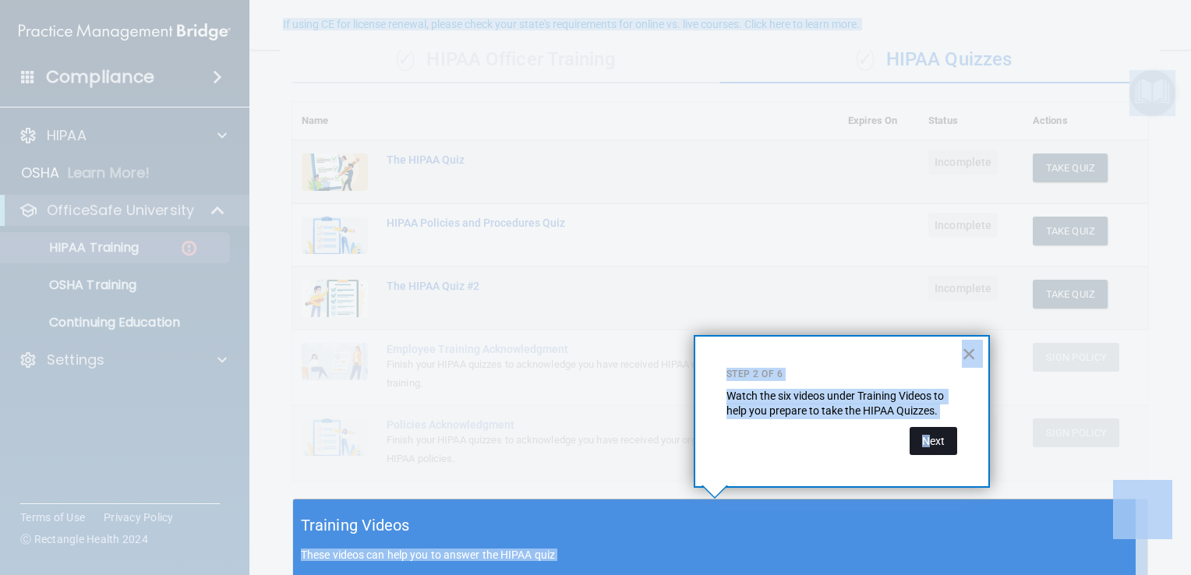
drag, startPoint x: 1037, startPoint y: 507, endPoint x: 929, endPoint y: 435, distance: 129.9
click at [929, 435] on body "Compliance HIPAA Documents and Policies Report an Incident Business Associates …" at bounding box center [595, 287] width 1191 height 575
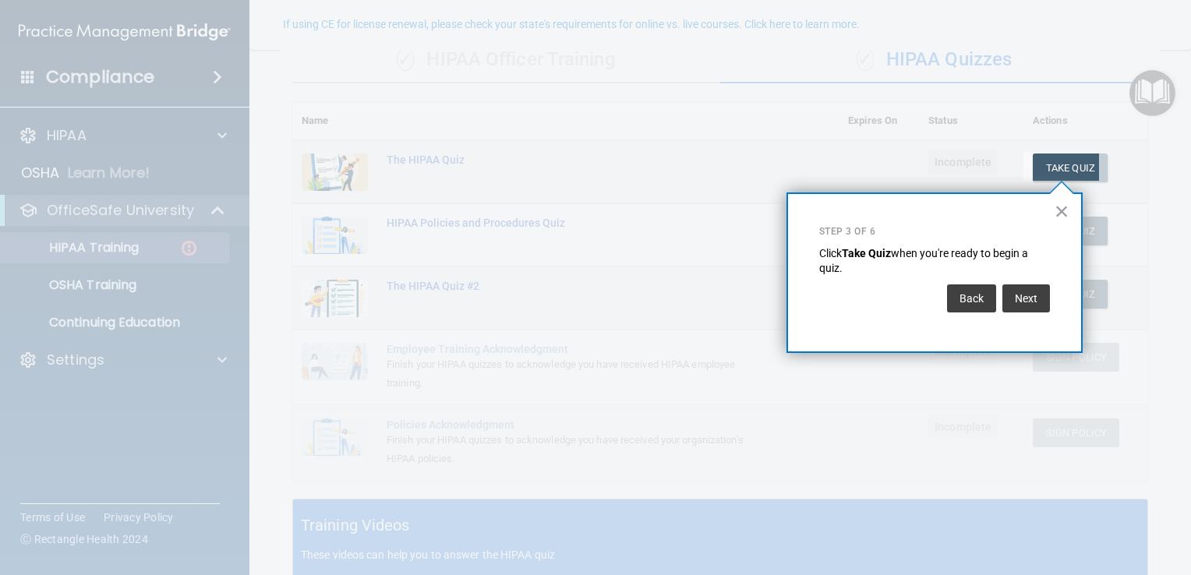
click at [929, 435] on div at bounding box center [511, 287] width 1023 height 575
drag, startPoint x: 1012, startPoint y: 307, endPoint x: 1027, endPoint y: 304, distance: 15.9
click at [1027, 304] on button "Next" at bounding box center [1026, 299] width 48 height 28
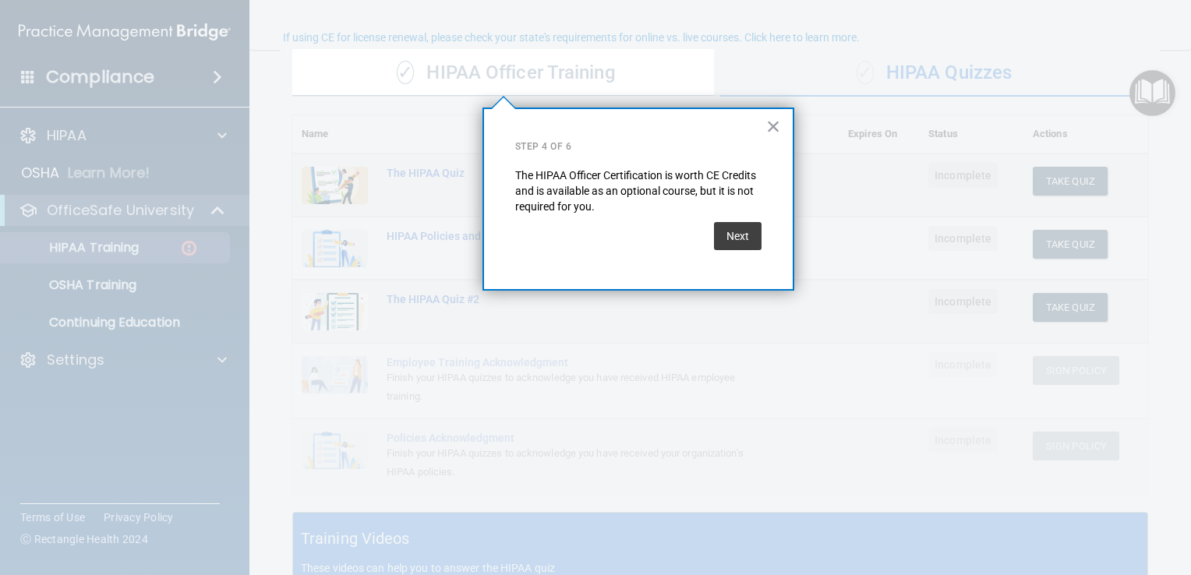
click at [1027, 304] on div at bounding box center [952, 287] width 477 height 575
drag, startPoint x: 743, startPoint y: 239, endPoint x: 735, endPoint y: 232, distance: 10.0
click at [735, 232] on button "Next" at bounding box center [738, 236] width 48 height 28
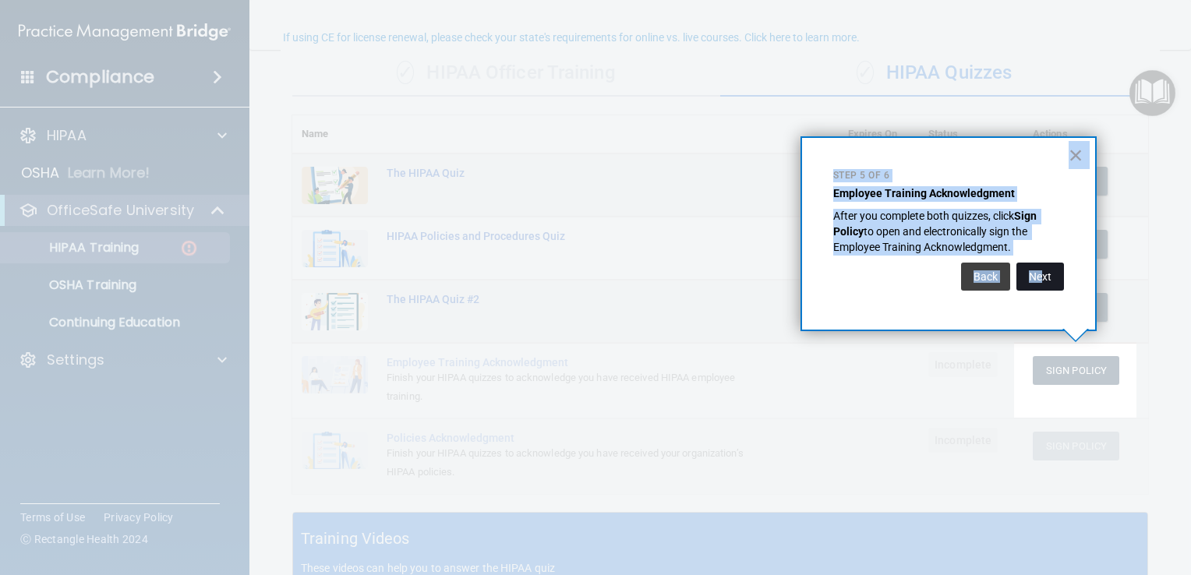
drag, startPoint x: 735, startPoint y: 232, endPoint x: 1041, endPoint y: 290, distance: 310.9
click at [801, 136] on div "× Step 5 of 6 Employee Training Acknowledgment After you complete both quizzes,…" at bounding box center [801, 136] width 0 height 0
click at [1041, 290] on button "Next" at bounding box center [1040, 277] width 48 height 28
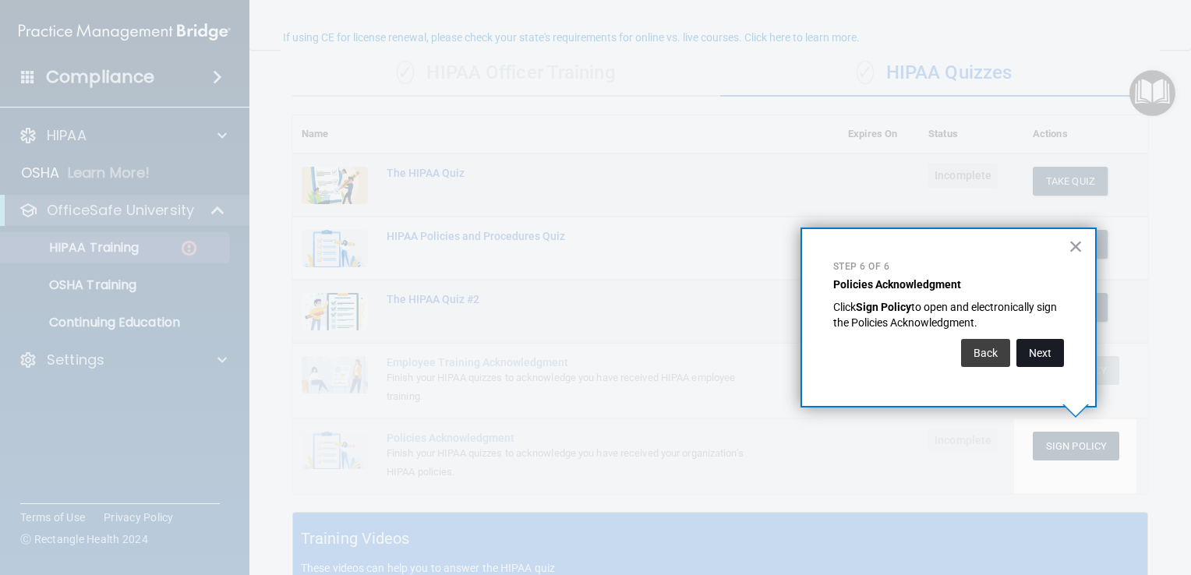
click at [1044, 347] on button "Next" at bounding box center [1040, 353] width 48 height 28
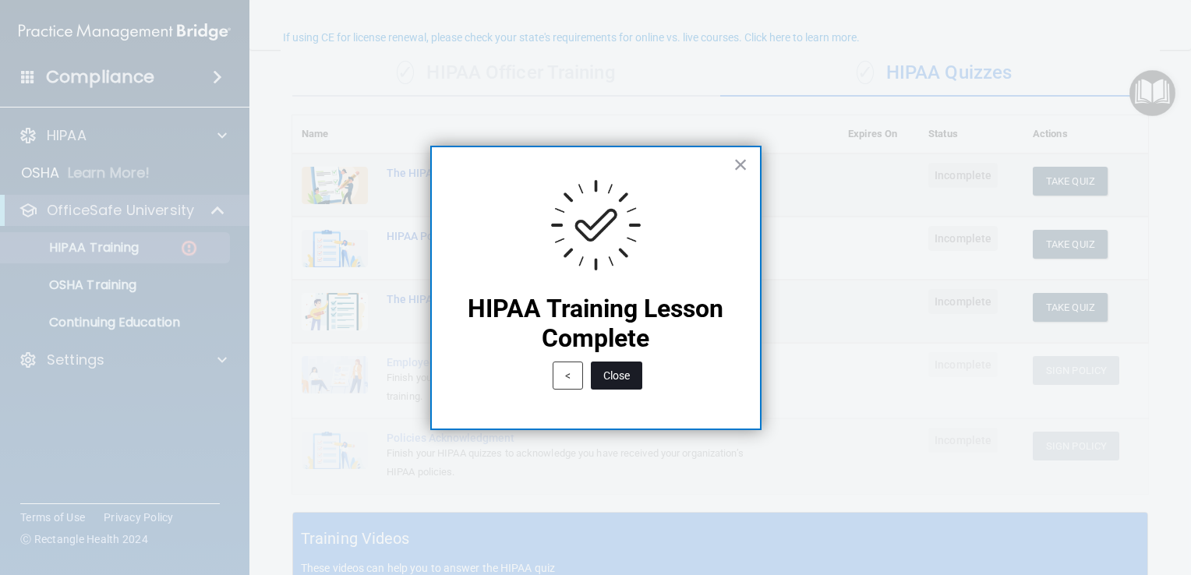
click at [614, 373] on button "Close" at bounding box center [616, 376] width 51 height 28
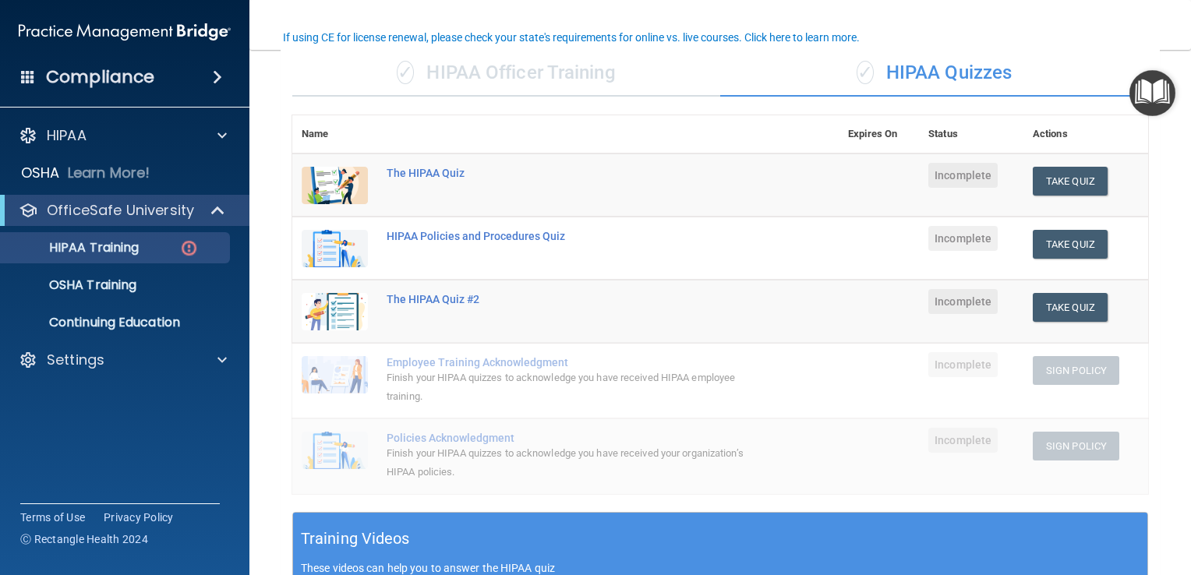
click at [193, 86] on div "Compliance" at bounding box center [124, 77] width 249 height 34
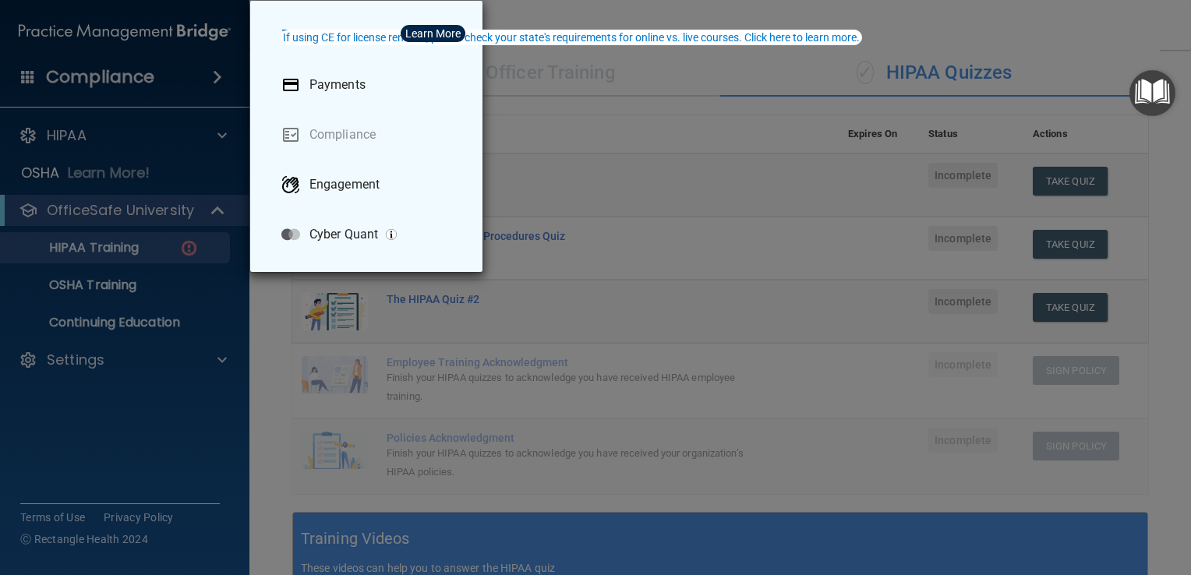
click at [550, 126] on div "Take me to: Payments Compliance Engagement Cyber Quant" at bounding box center [595, 287] width 1191 height 575
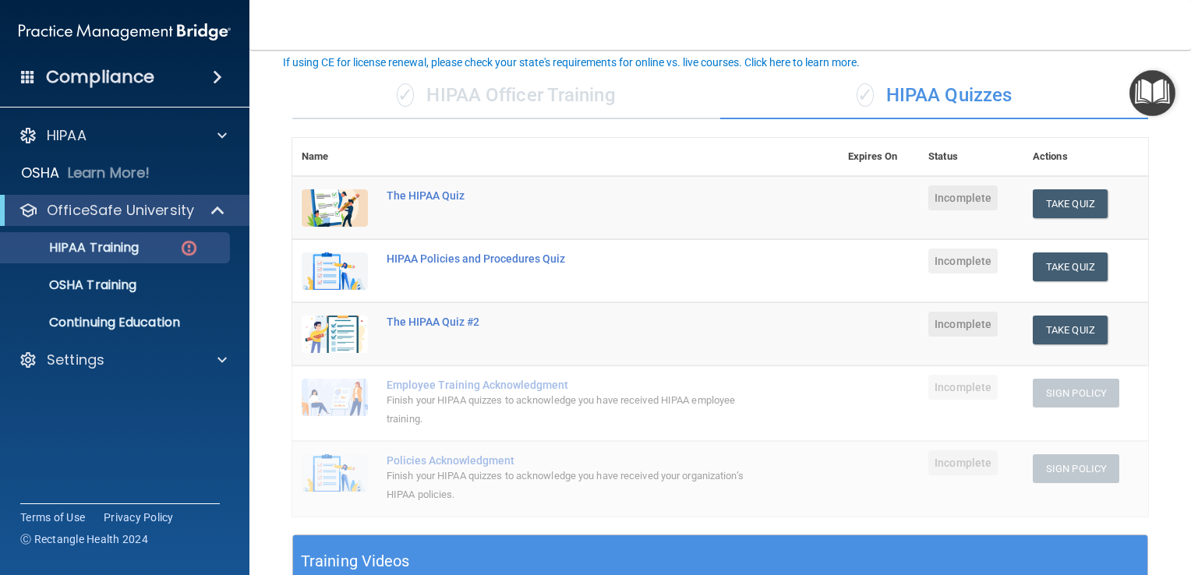
scroll to position [97, 0]
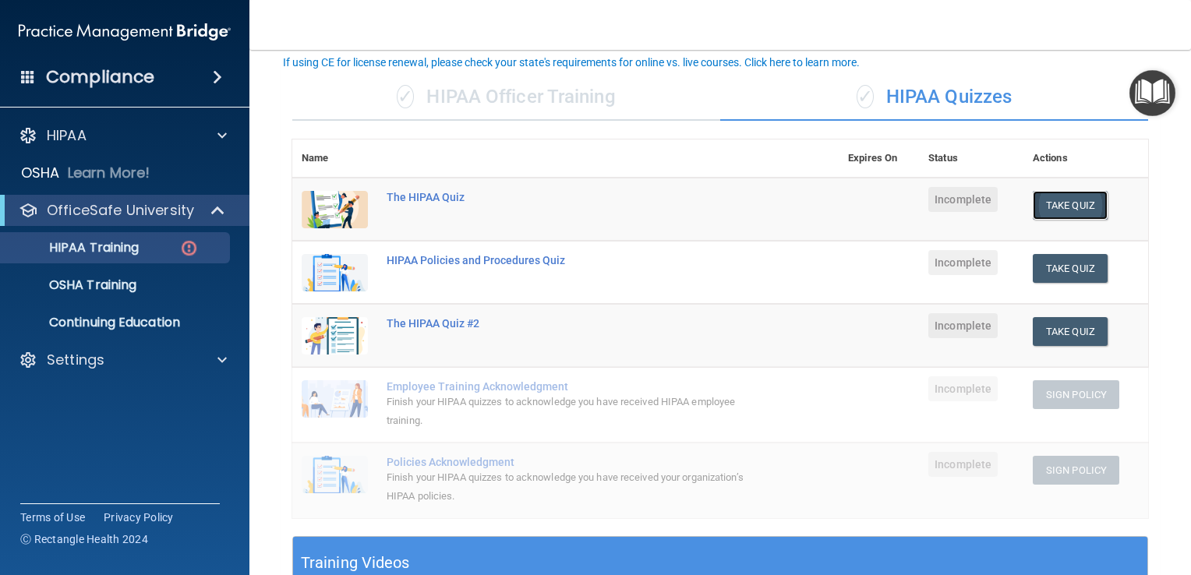
click at [1038, 192] on button "Take Quiz" at bounding box center [1070, 205] width 75 height 29
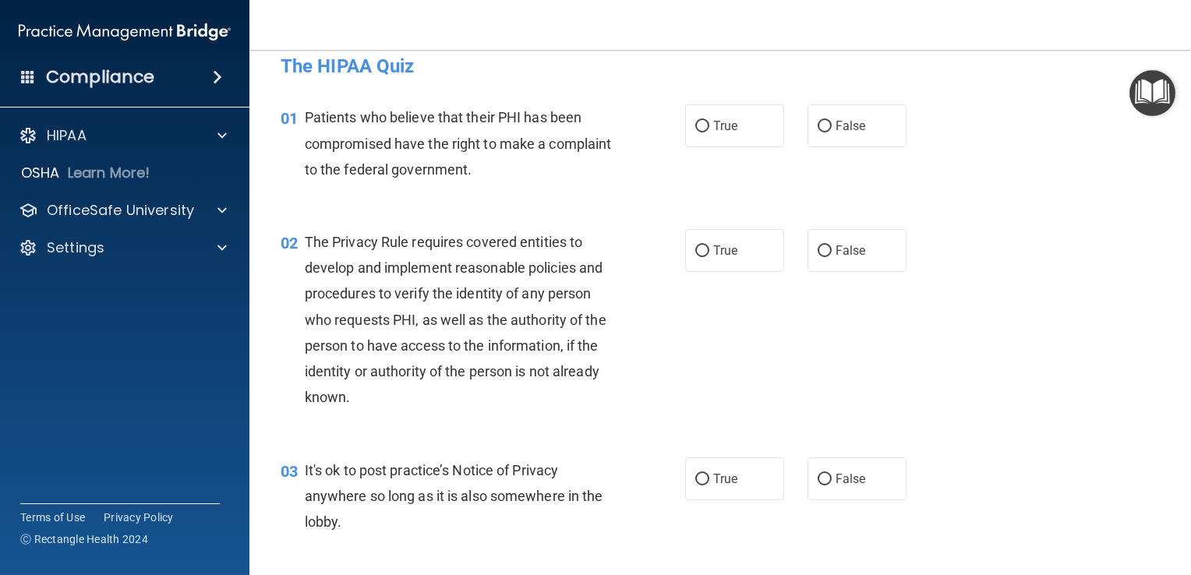
scroll to position [16, 0]
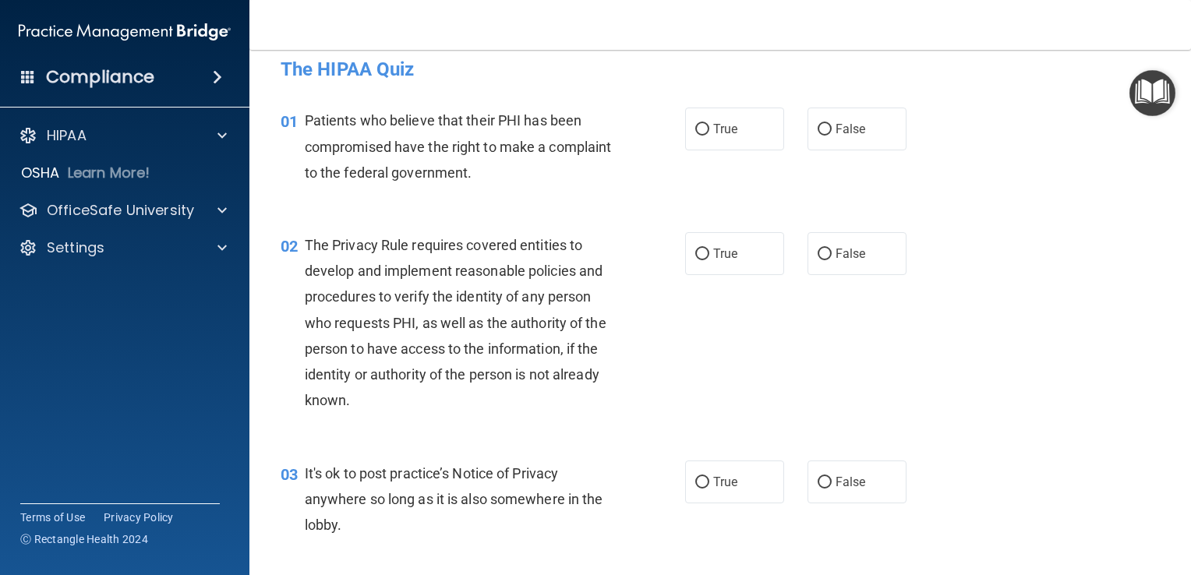
click at [87, 61] on div "Compliance" at bounding box center [124, 77] width 249 height 34
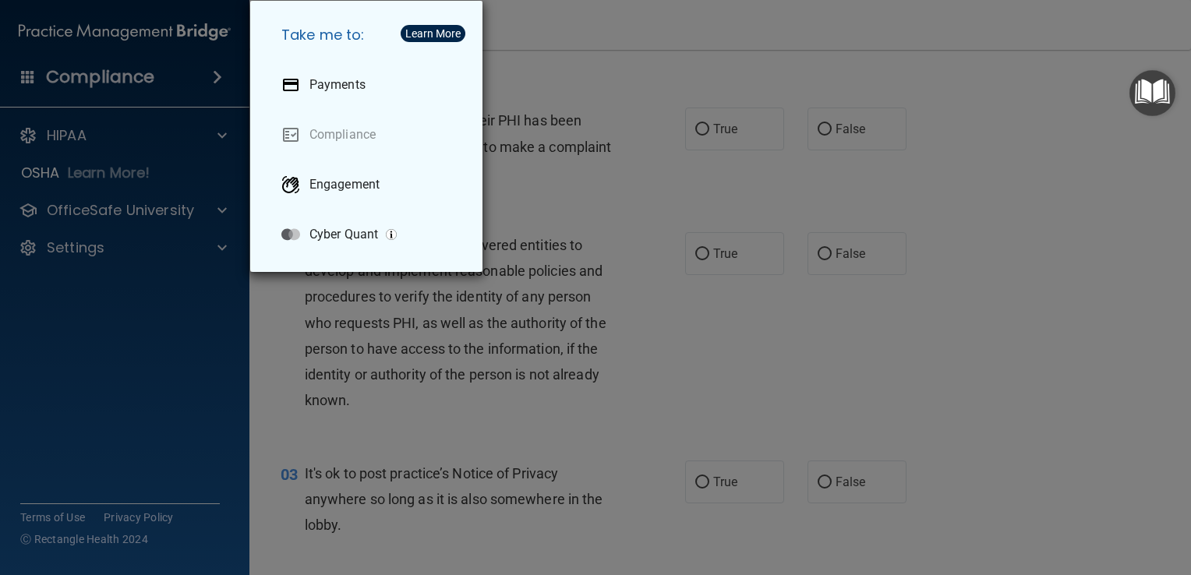
click at [87, 61] on div "Take me to: Payments Compliance Engagement Cyber Quant" at bounding box center [595, 287] width 1191 height 575
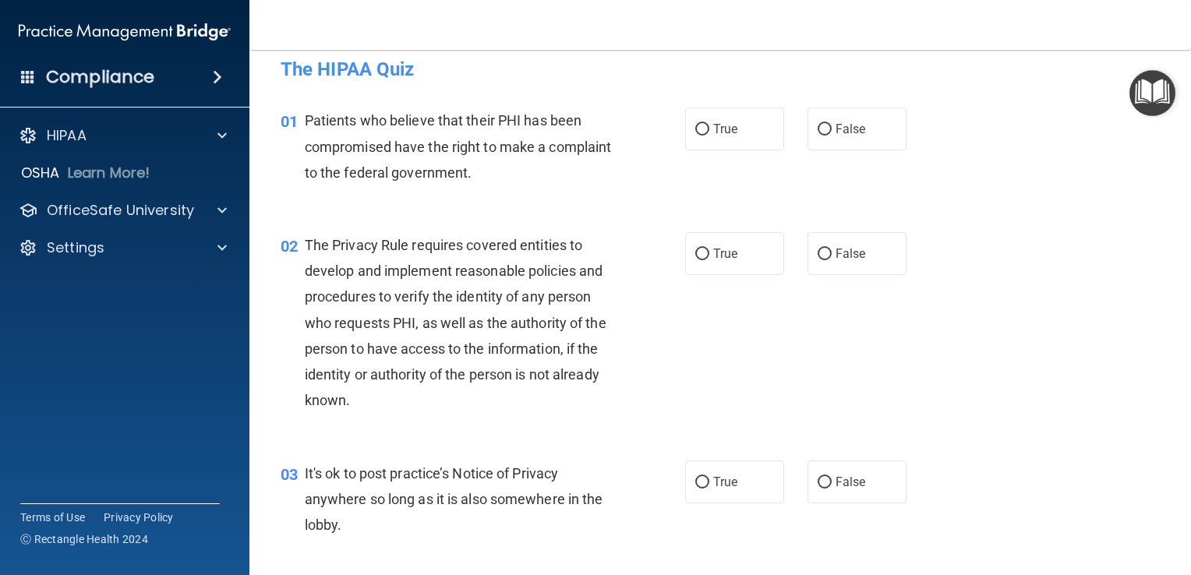
click at [440, 114] on span "Patients who believe that their PHI has been compromised have the right to make…" at bounding box center [458, 146] width 307 height 68
click at [101, 210] on p "OfficeSafe University" at bounding box center [120, 210] width 147 height 19
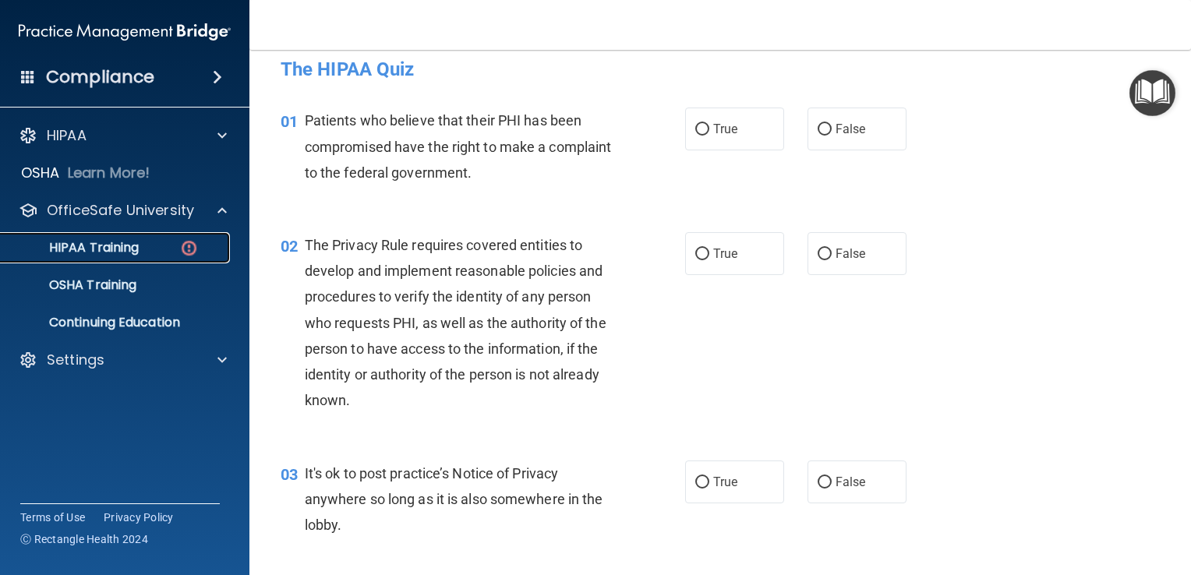
click at [114, 255] on p "HIPAA Training" at bounding box center [74, 248] width 129 height 16
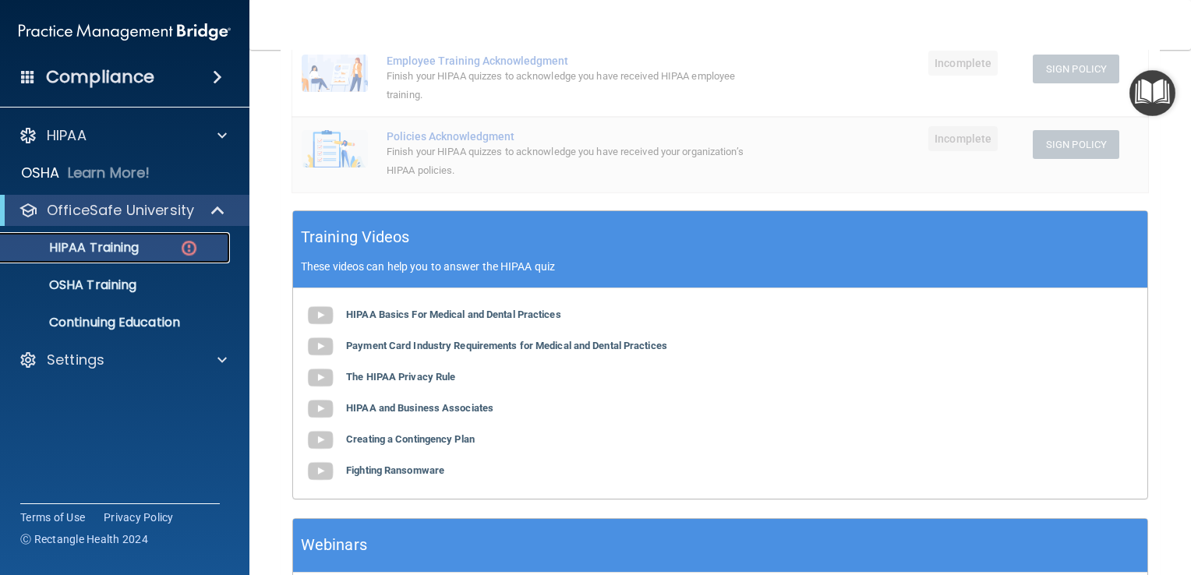
scroll to position [445, 0]
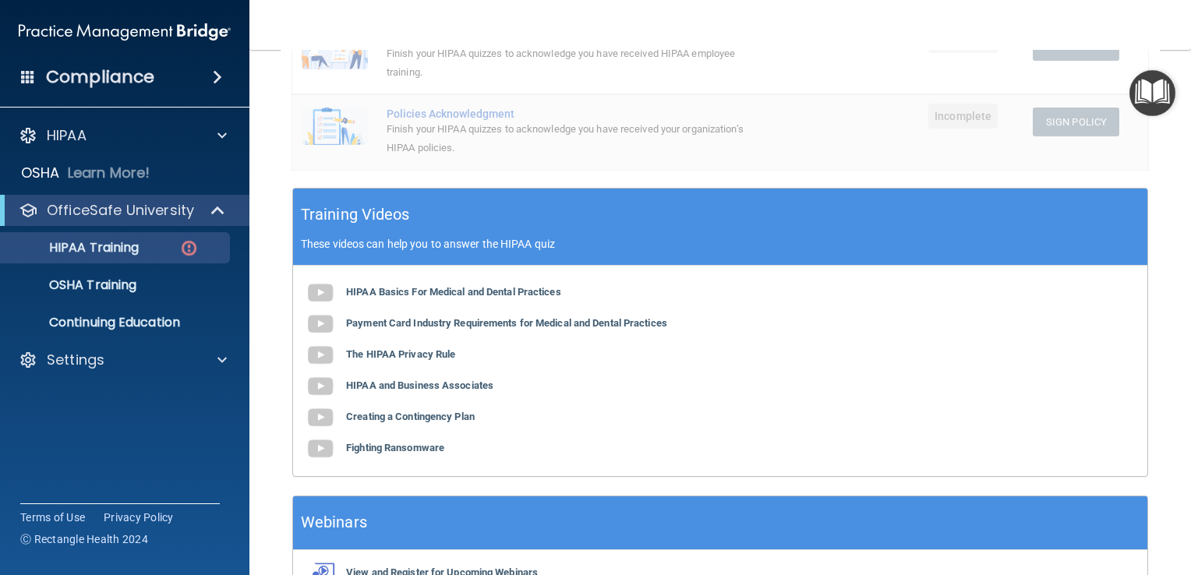
click at [451, 307] on div "HIPAA Basics For Medical and Dental Practices Payment Card Industry Requirement…" at bounding box center [720, 371] width 854 height 210
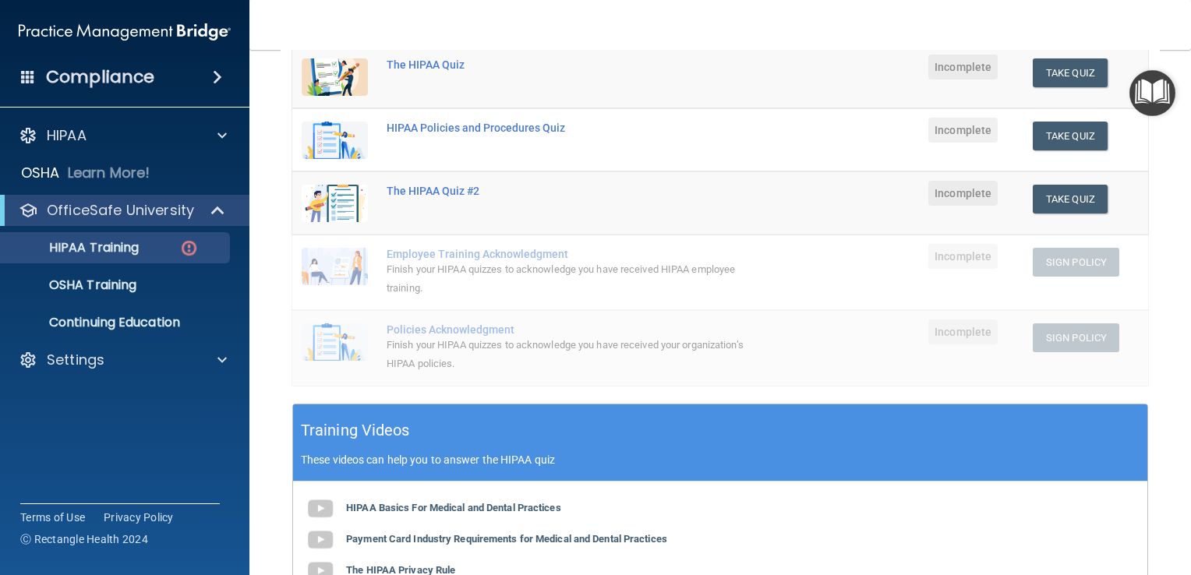
scroll to position [228, 0]
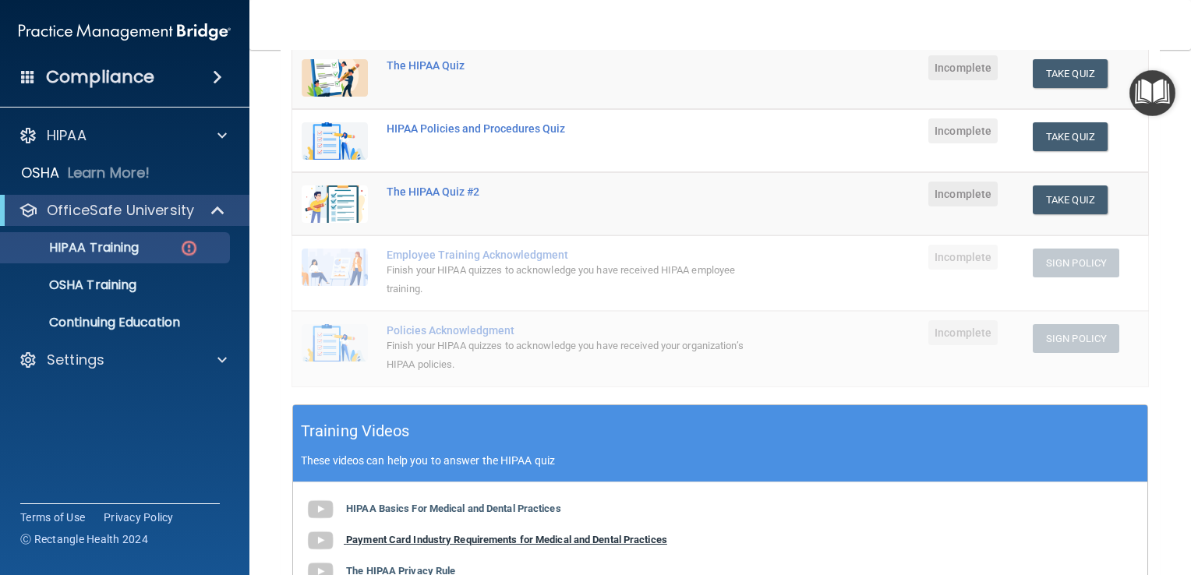
click at [427, 537] on b "Payment Card Industry Requirements for Medical and Dental Practices" at bounding box center [506, 540] width 321 height 12
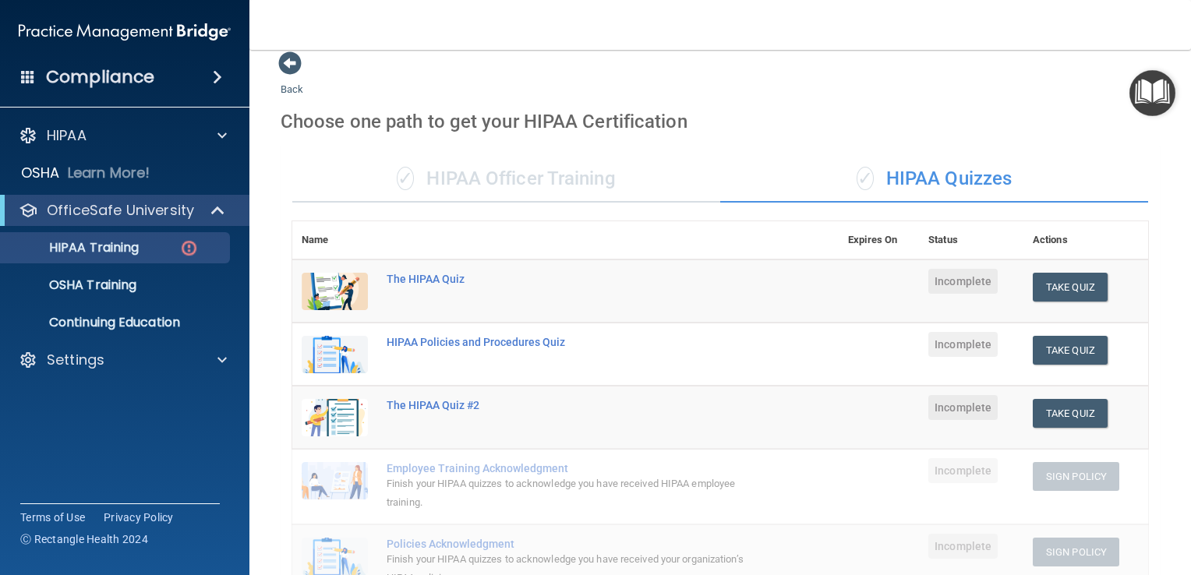
scroll to position [0, 0]
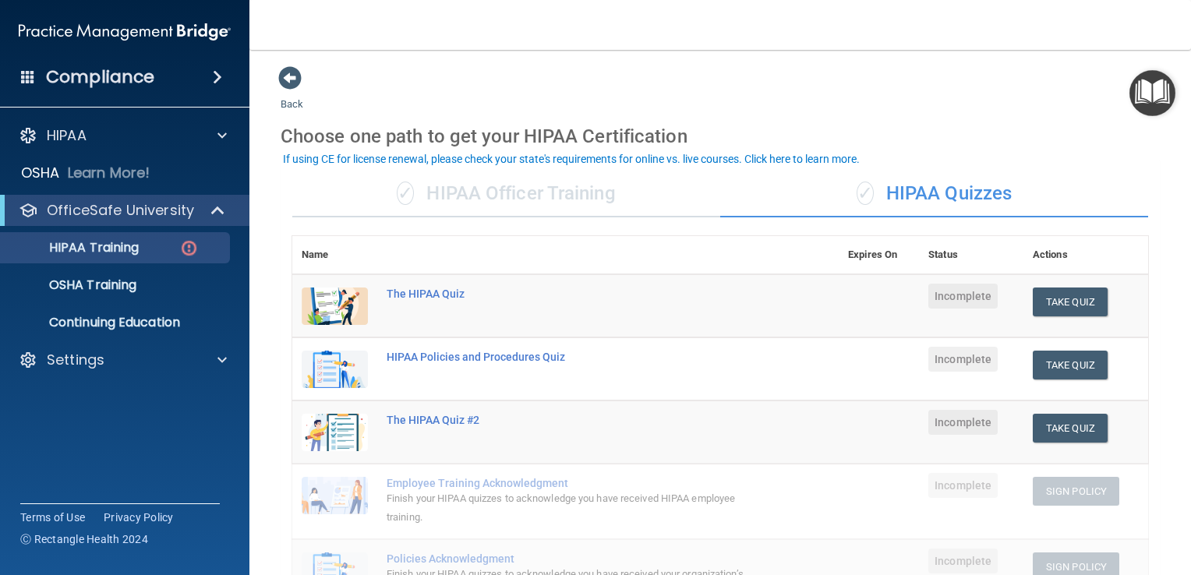
click at [667, 135] on div "Choose one path to get your HIPAA Certification" at bounding box center [720, 136] width 879 height 45
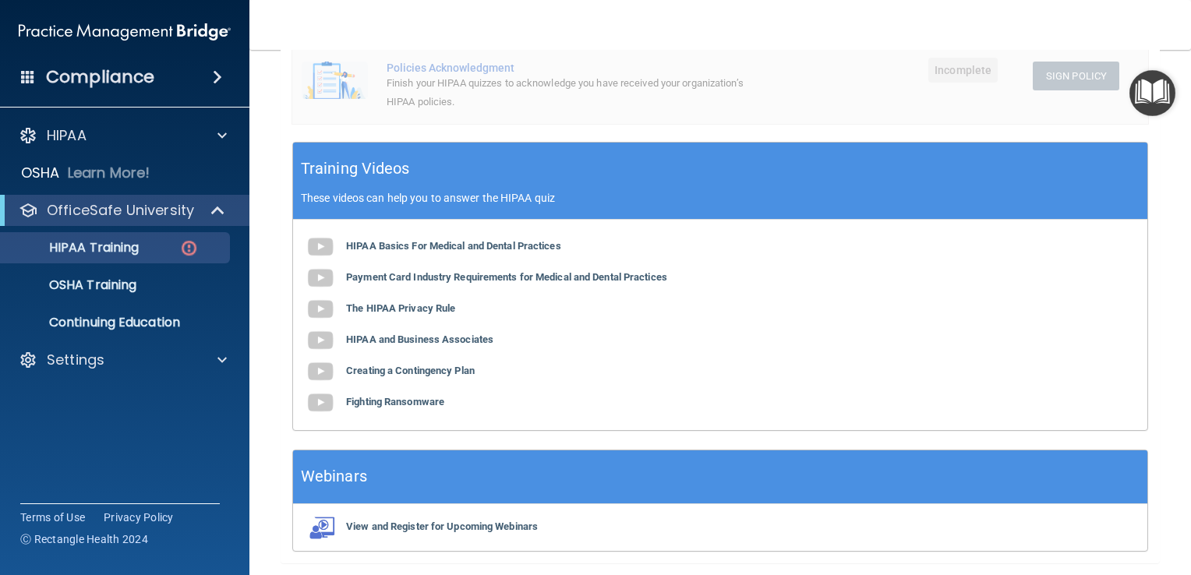
scroll to position [539, 0]
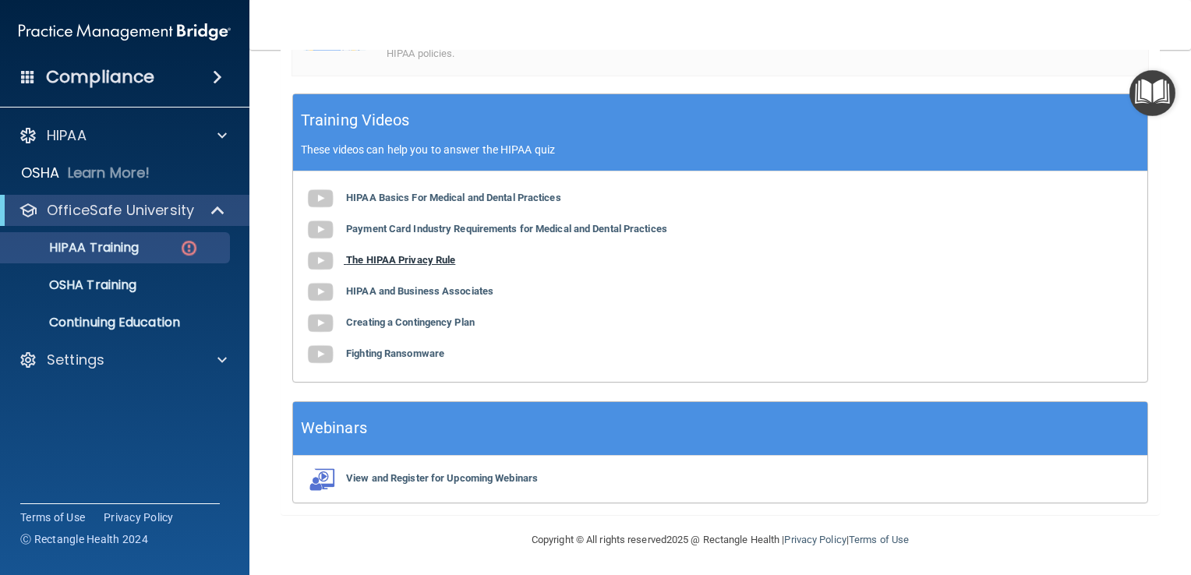
click at [444, 254] on b "The HIPAA Privacy Rule" at bounding box center [400, 260] width 109 height 12
